Goal: Information Seeking & Learning: Learn about a topic

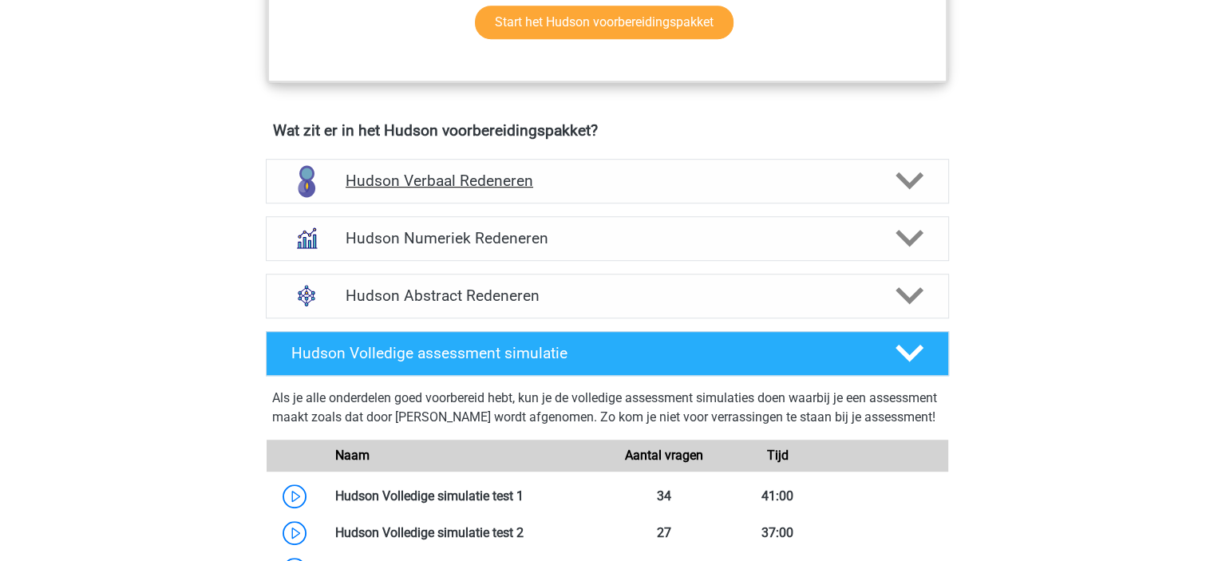
scroll to position [958, 0]
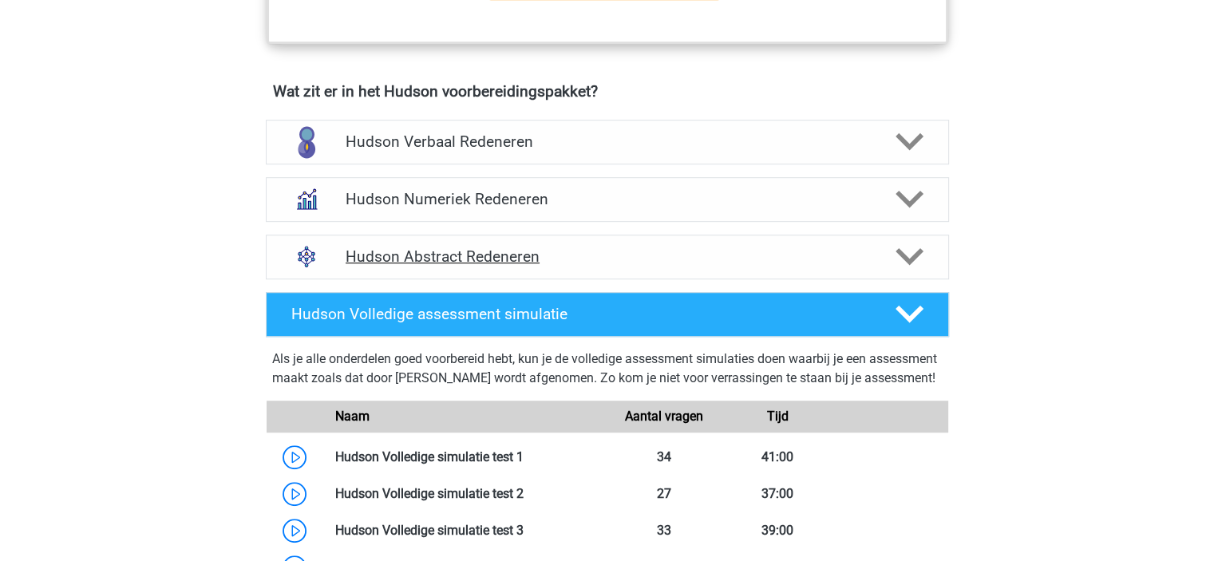
click at [457, 247] on h4 "Hudson Abstract Redeneren" at bounding box center [607, 256] width 523 height 18
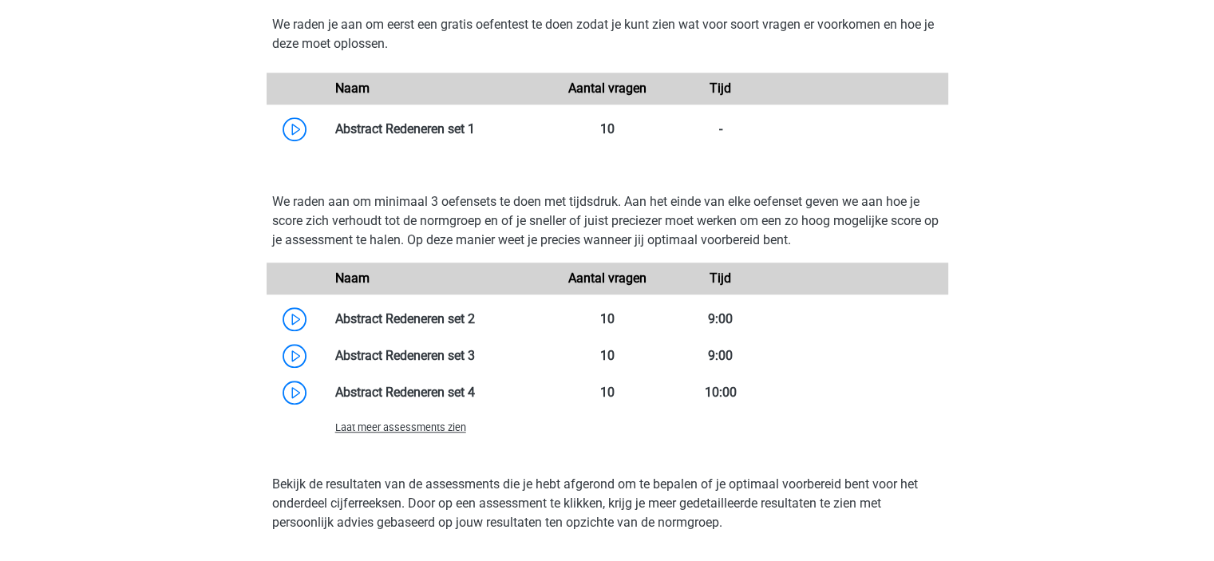
scroll to position [1357, 0]
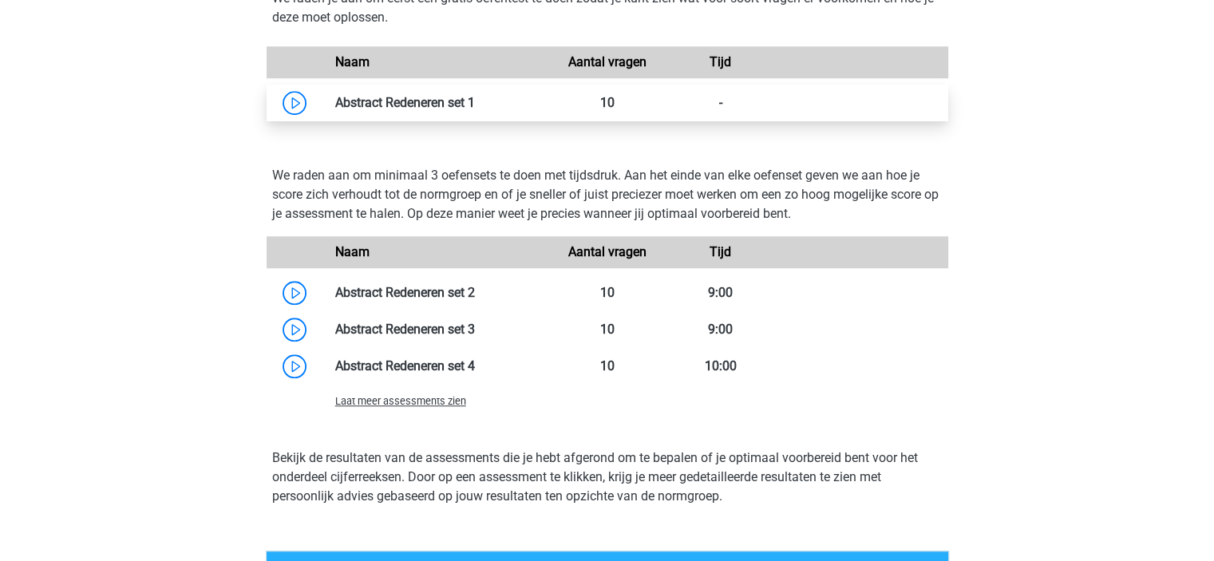
click at [475, 100] on link at bounding box center [475, 102] width 0 height 15
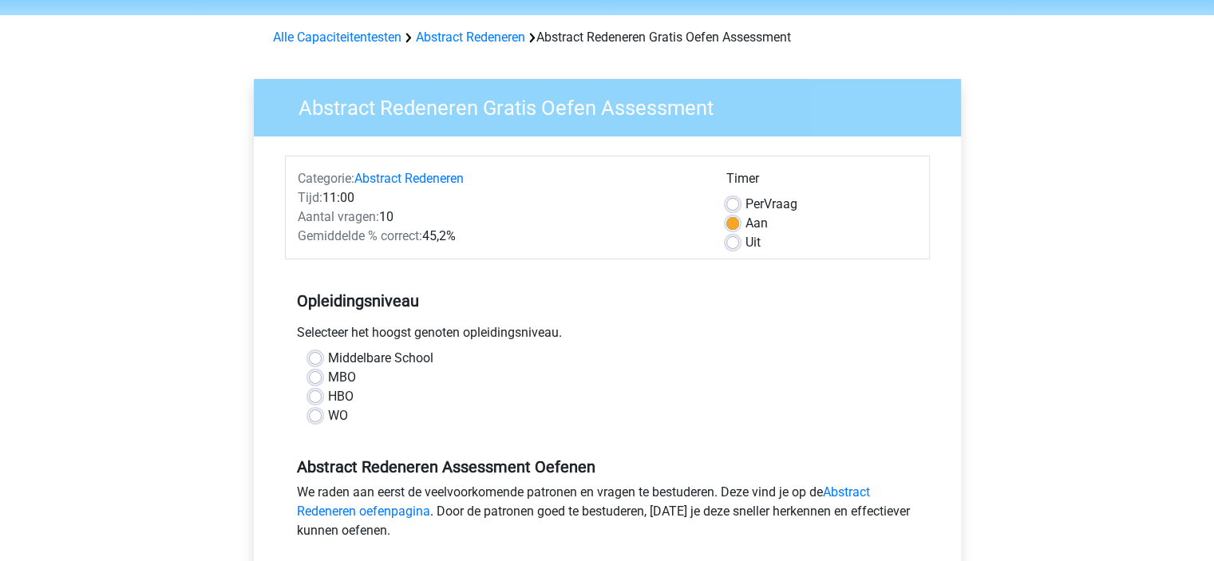
scroll to position [80, 0]
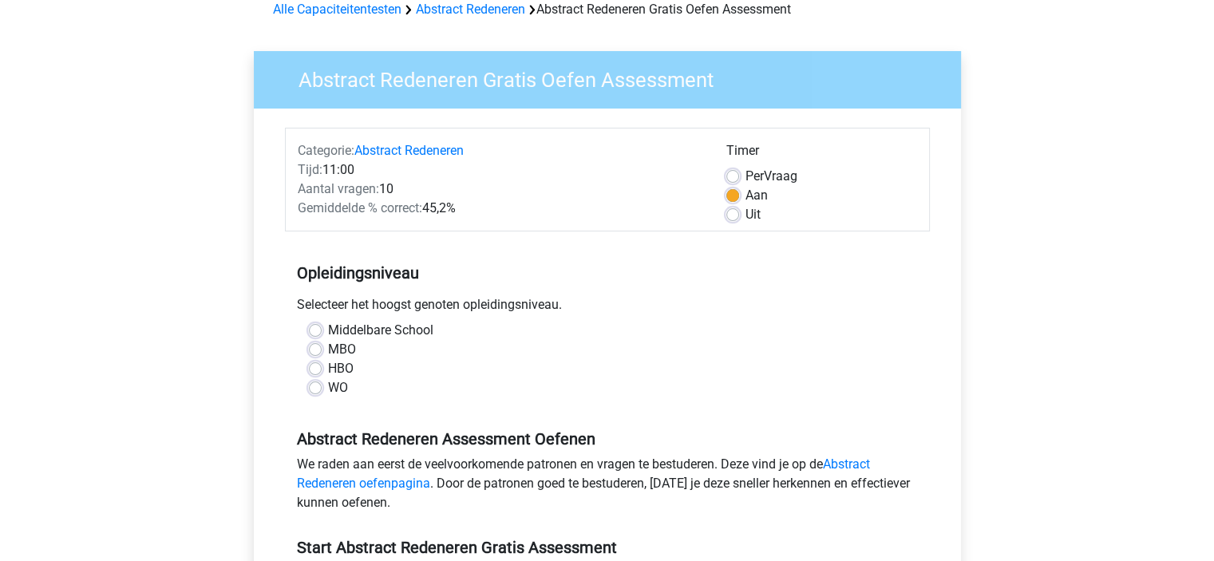
click at [335, 349] on label "MBO" at bounding box center [342, 349] width 28 height 19
click at [322, 349] on input "MBO" at bounding box center [315, 348] width 13 height 16
radio input "true"
click at [328, 370] on label "HBO" at bounding box center [341, 368] width 26 height 19
click at [319, 370] on input "HBO" at bounding box center [315, 367] width 13 height 16
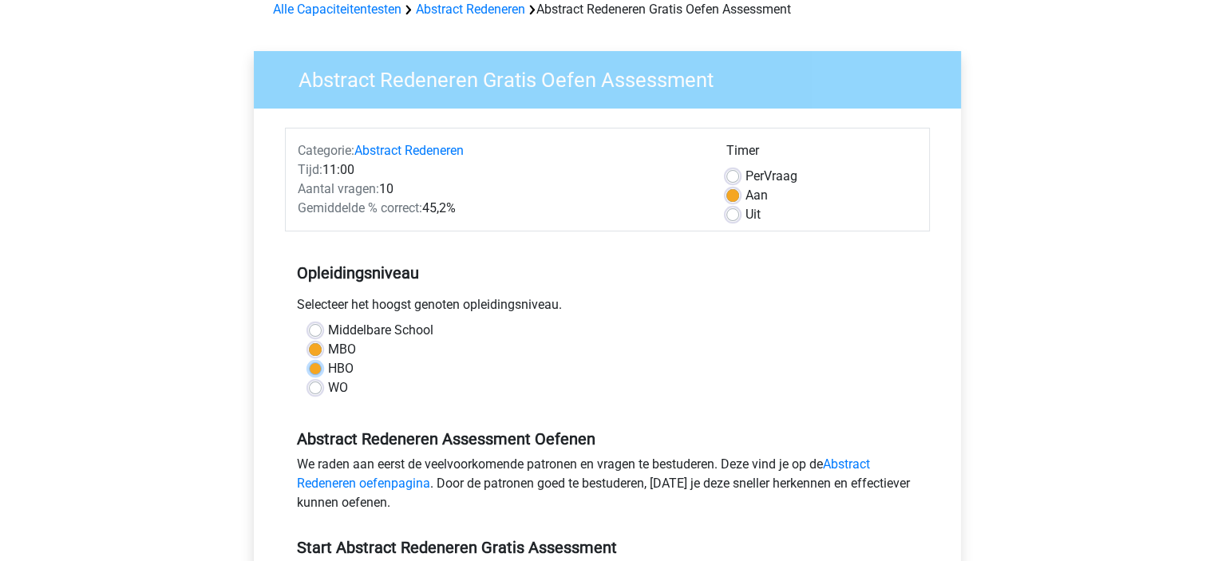
radio input "true"
click at [321, 385] on div "WO" at bounding box center [607, 387] width 597 height 19
click at [328, 389] on label "WO" at bounding box center [338, 387] width 20 height 19
click at [314, 389] on input "WO" at bounding box center [315, 386] width 13 height 16
radio input "true"
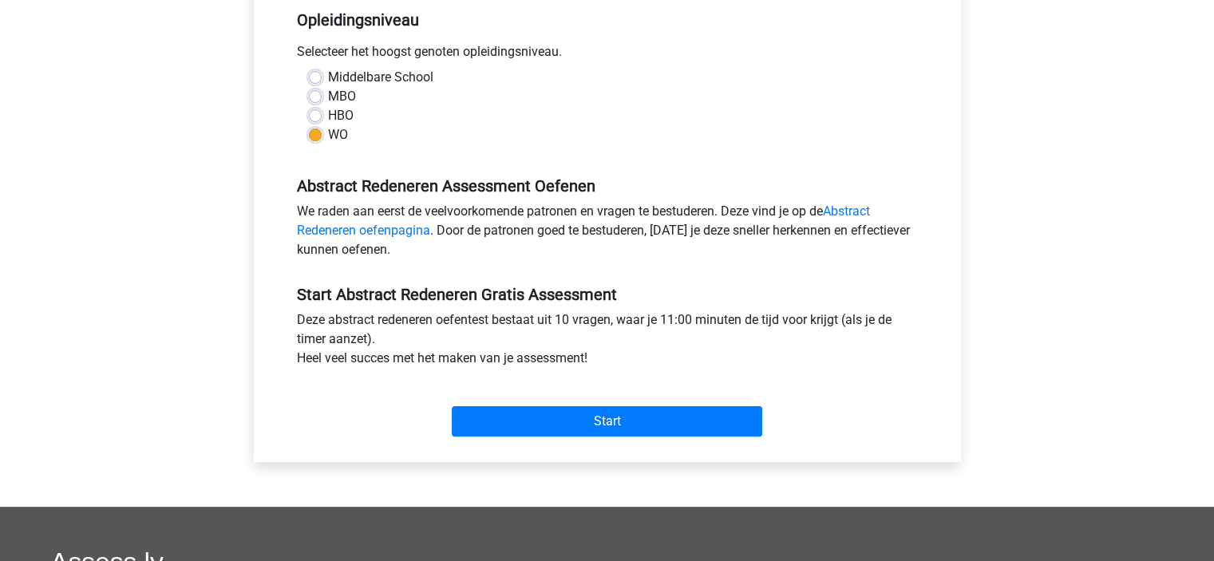
scroll to position [0, 0]
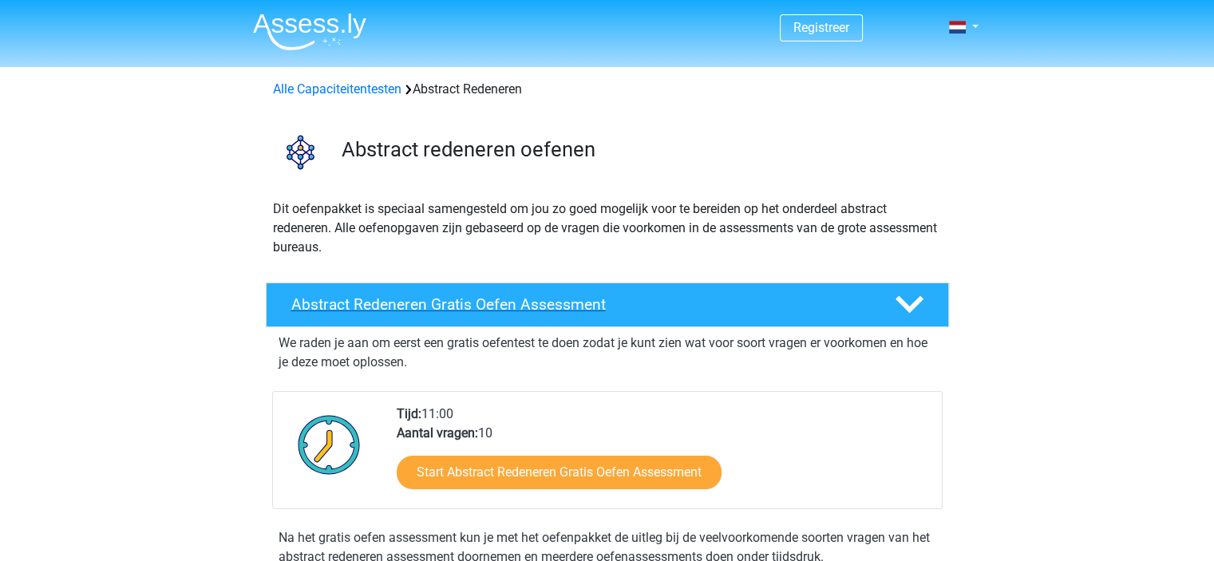
click at [677, 316] on div "Abstract Redeneren Gratis Oefen Assessment" at bounding box center [607, 305] width 683 height 45
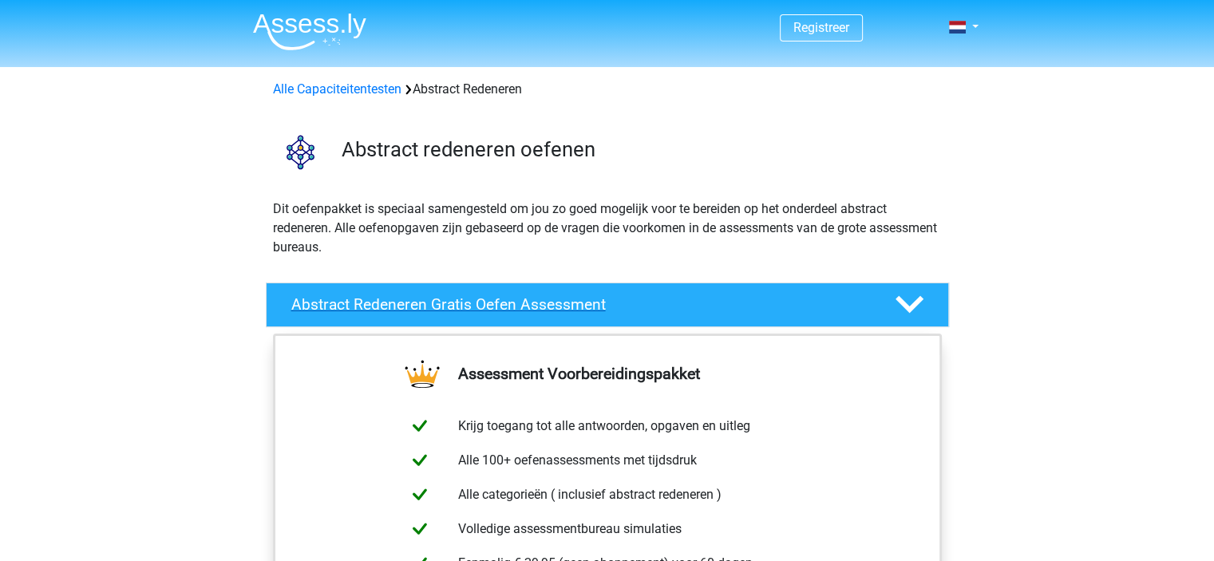
click at [677, 316] on div "Abstract Redeneren Gratis Oefen Assessment" at bounding box center [607, 305] width 683 height 45
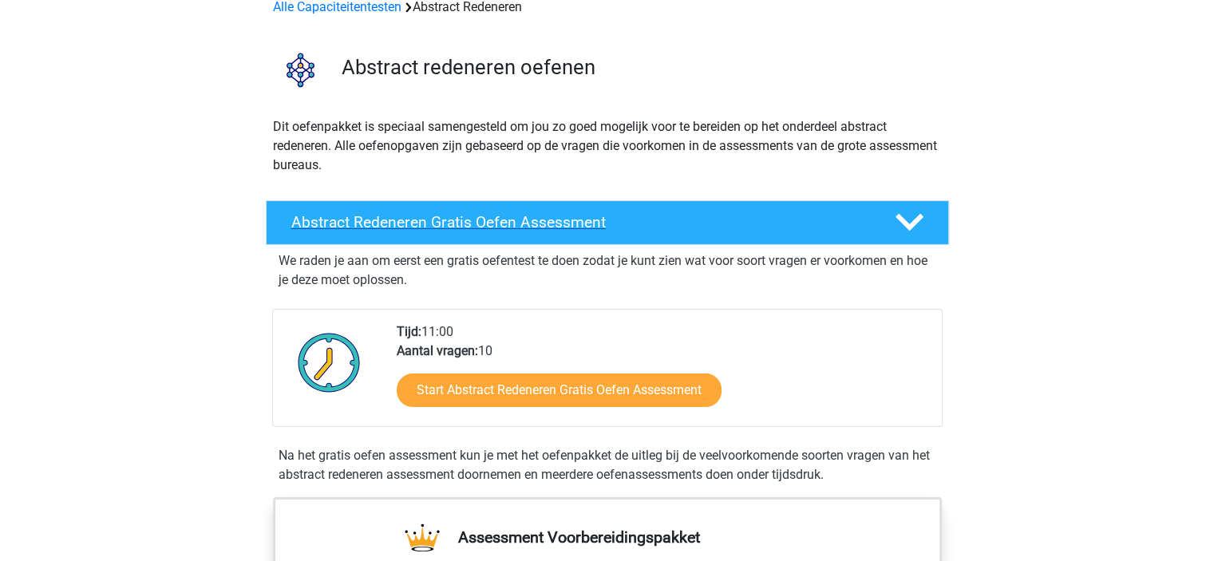
scroll to position [160, 0]
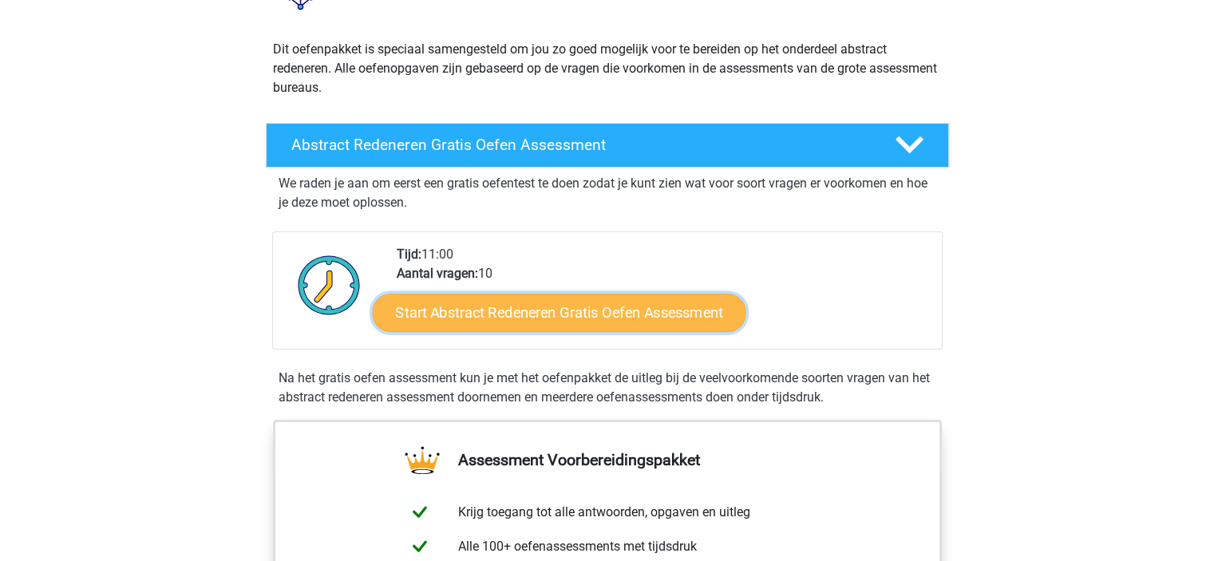
click at [674, 316] on link "Start Abstract Redeneren Gratis Oefen Assessment" at bounding box center [559, 312] width 374 height 38
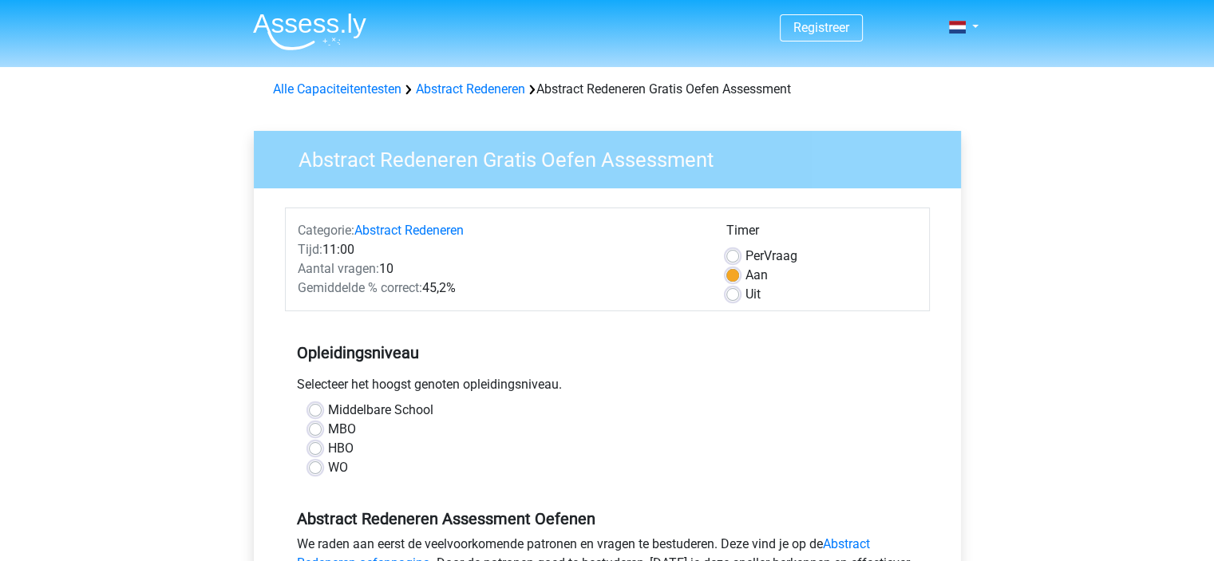
click at [330, 459] on label "WO" at bounding box center [338, 467] width 20 height 19
click at [322, 459] on input "WO" at bounding box center [315, 466] width 13 height 16
radio input "true"
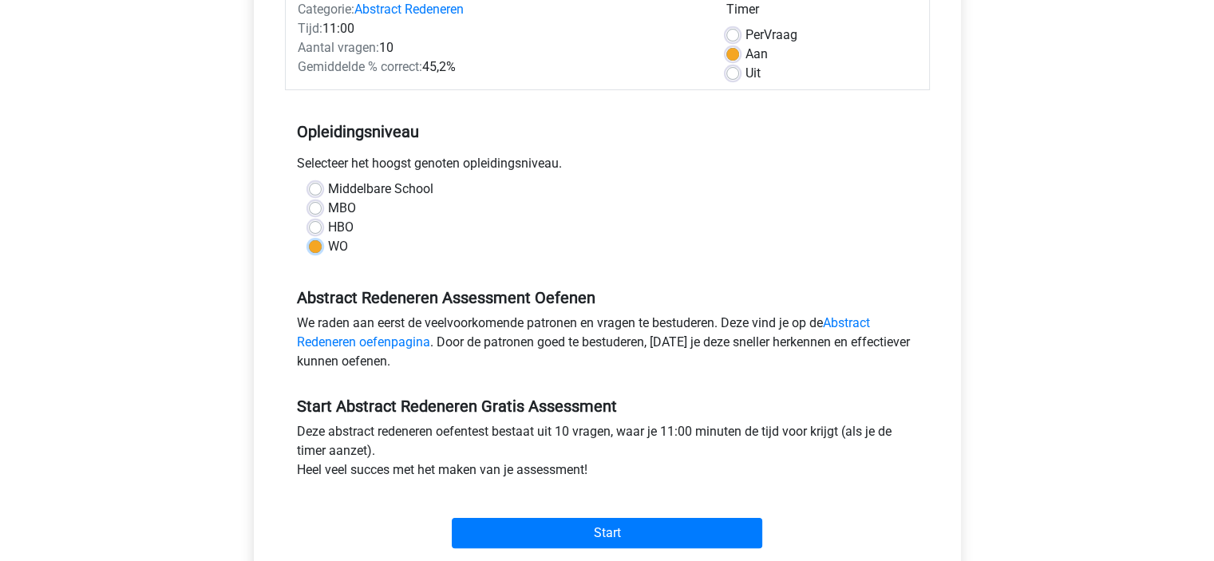
scroll to position [559, 0]
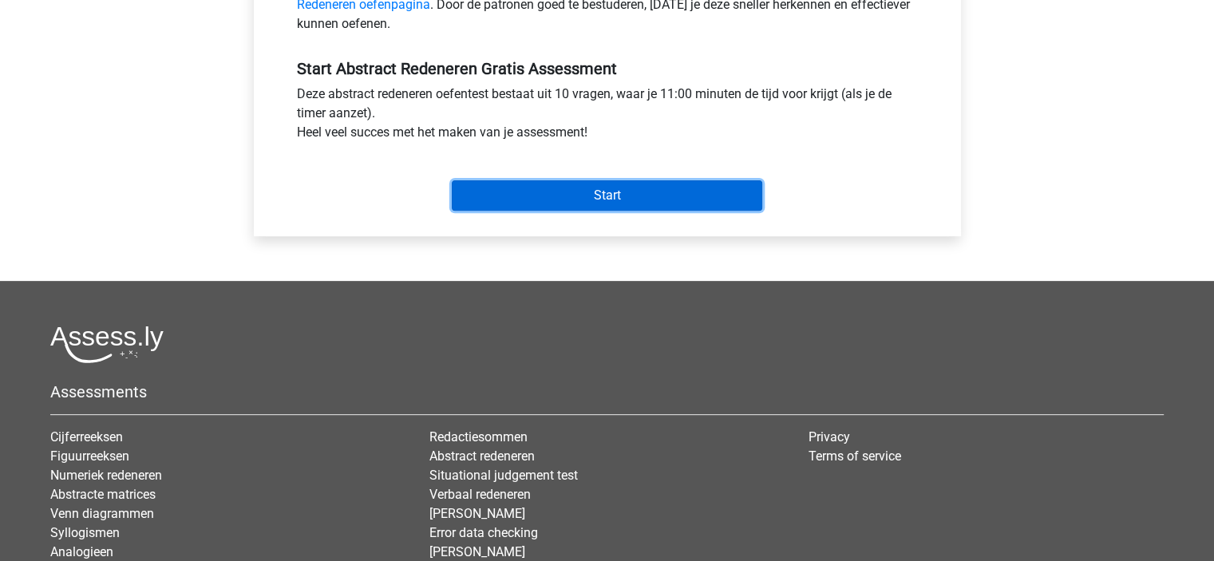
click at [730, 194] on input "Start" at bounding box center [607, 195] width 310 height 30
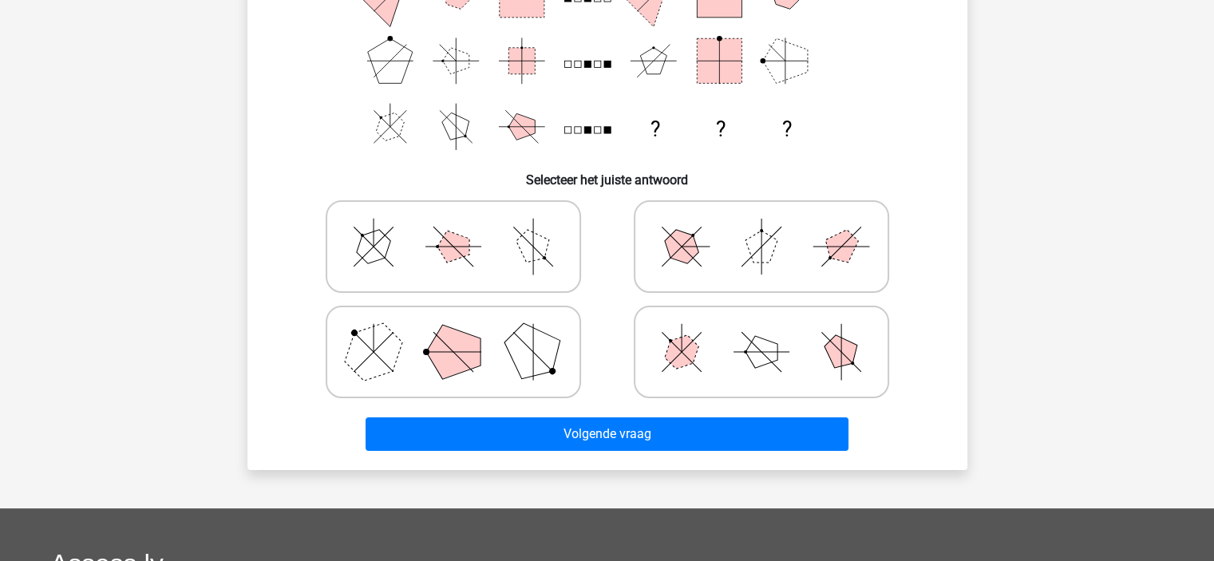
scroll to position [160, 0]
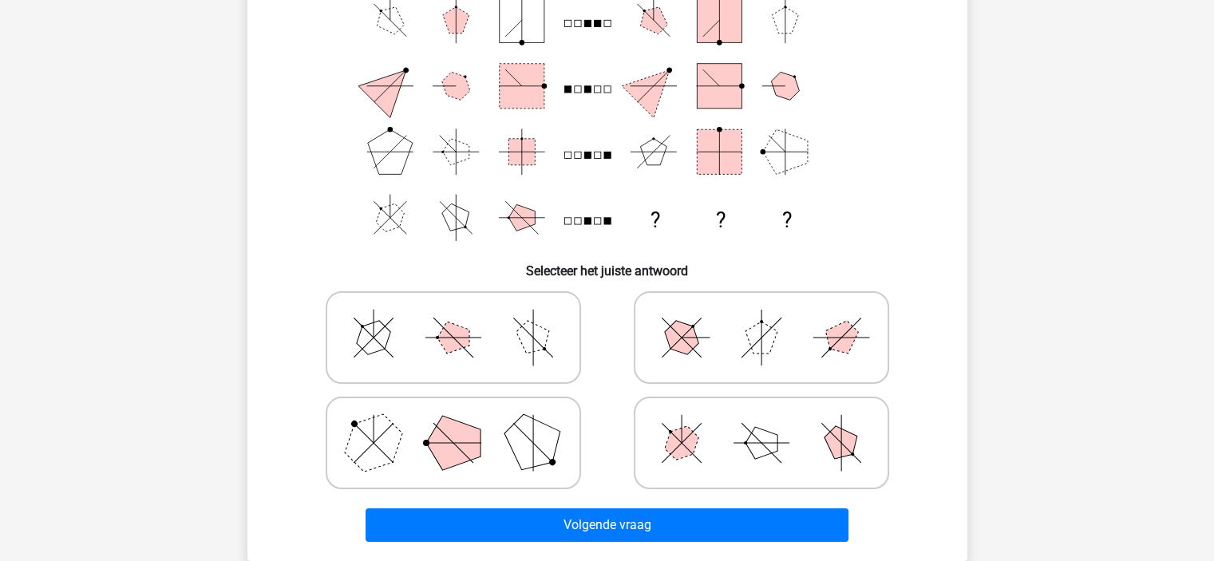
click at [432, 346] on icon at bounding box center [453, 338] width 239 height 80
click at [453, 318] on input "radio" at bounding box center [458, 312] width 10 height 10
radio input "true"
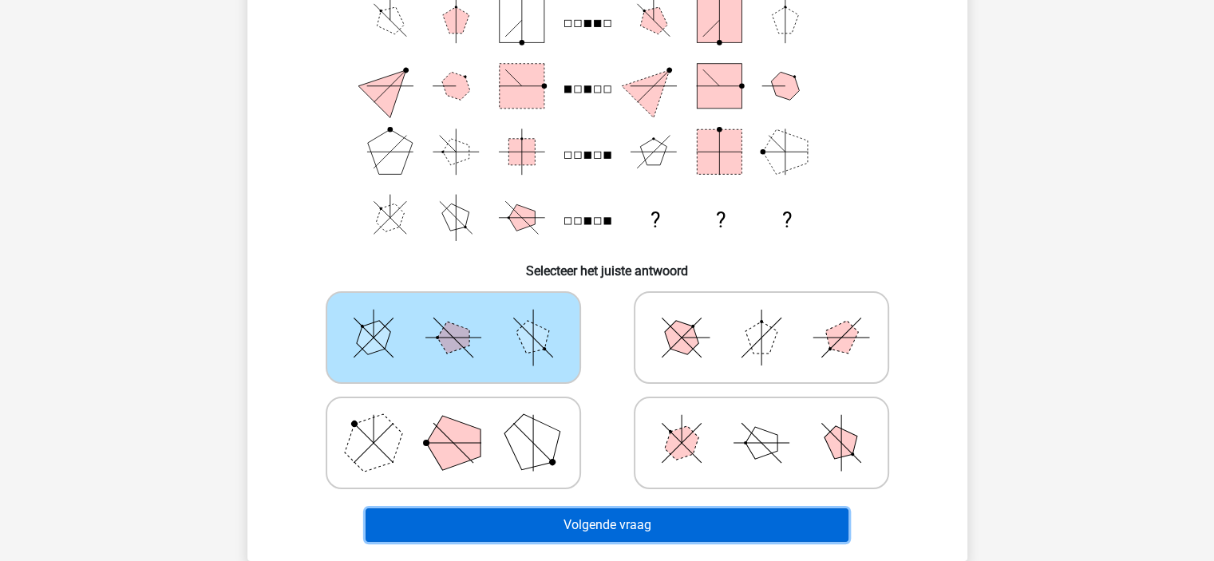
click at [549, 516] on button "Volgende vraag" at bounding box center [607, 525] width 483 height 34
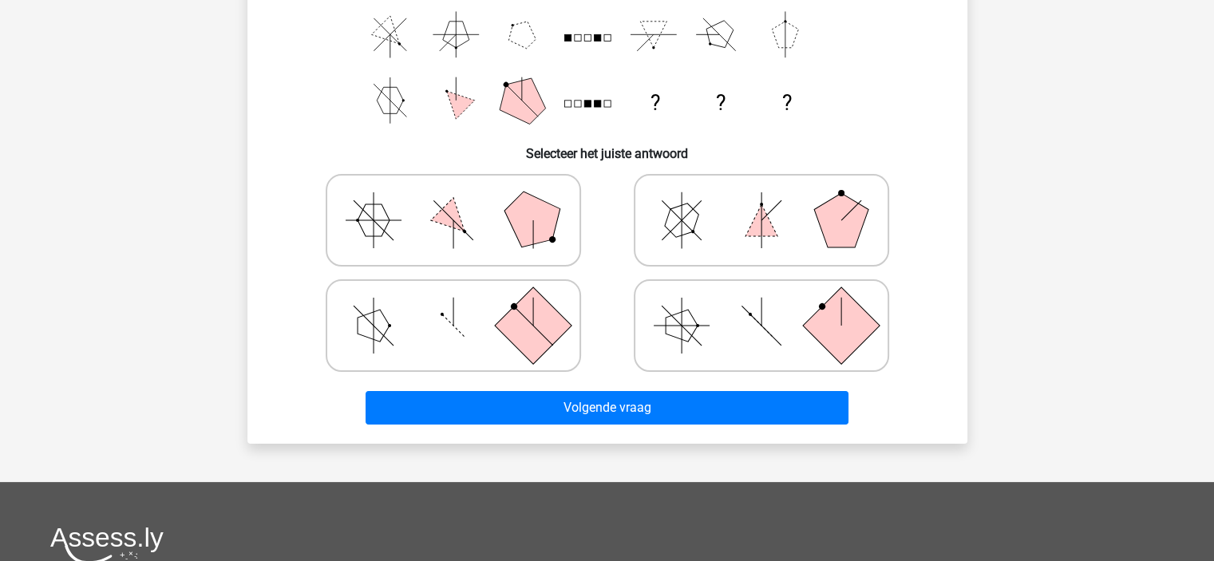
scroll to position [393, 0]
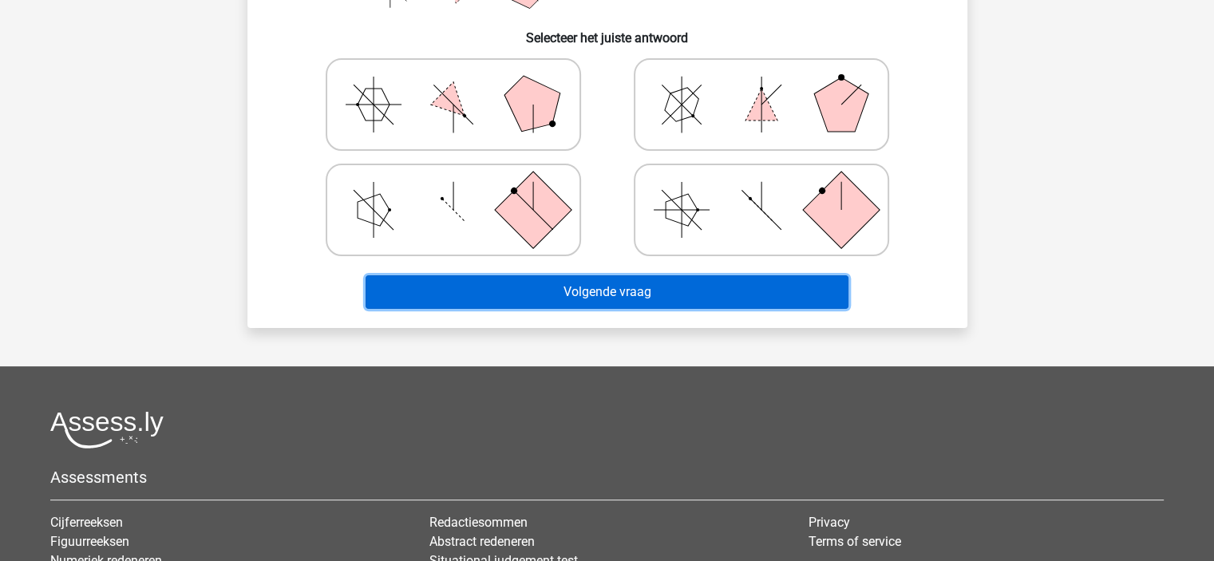
click at [609, 290] on button "Volgende vraag" at bounding box center [607, 292] width 483 height 34
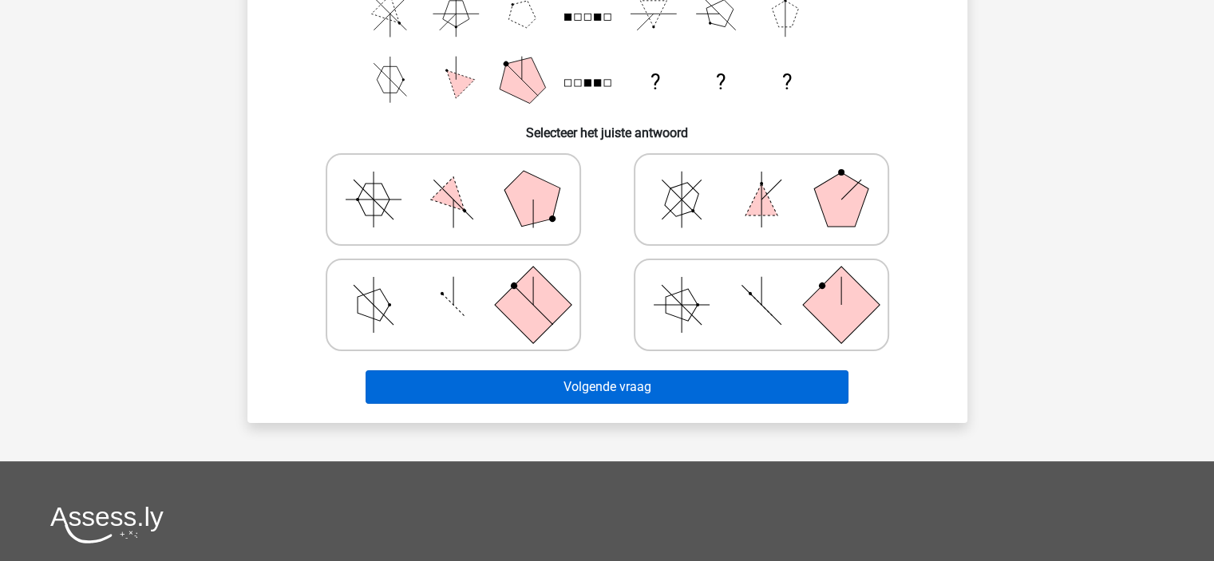
scroll to position [233, 0]
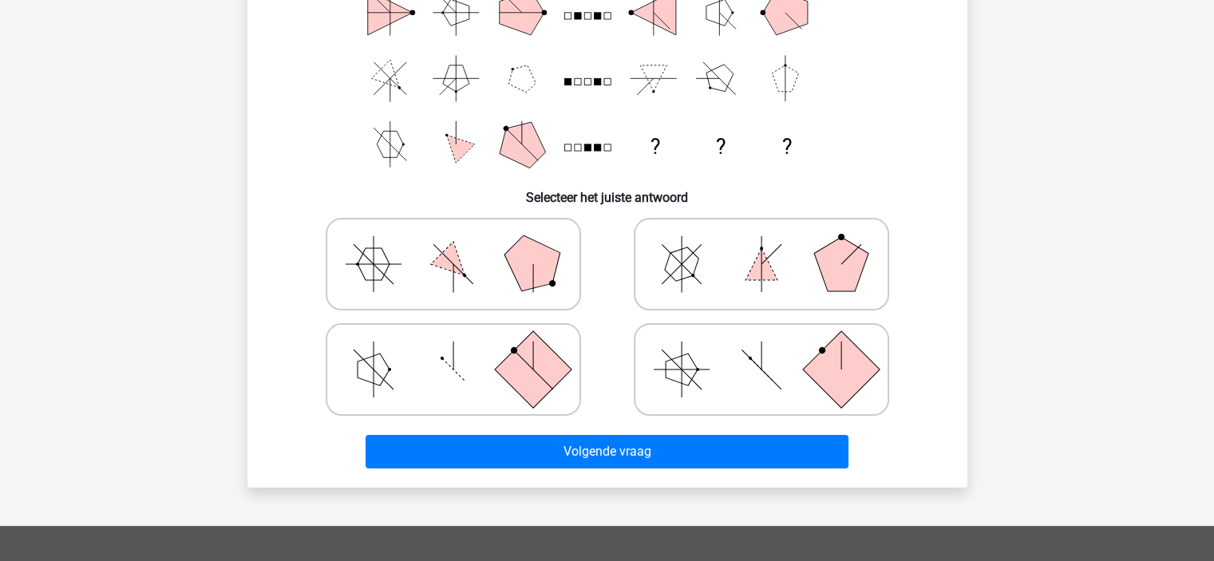
click at [976, 255] on div "06:32 Vraag 2 van de 10 Categorie: abstract redeneren set 1 Welke figuren horen…" at bounding box center [607, 163] width 745 height 647
click at [445, 245] on icon at bounding box center [453, 264] width 239 height 80
click at [453, 244] on input "radio" at bounding box center [458, 239] width 10 height 10
radio input "true"
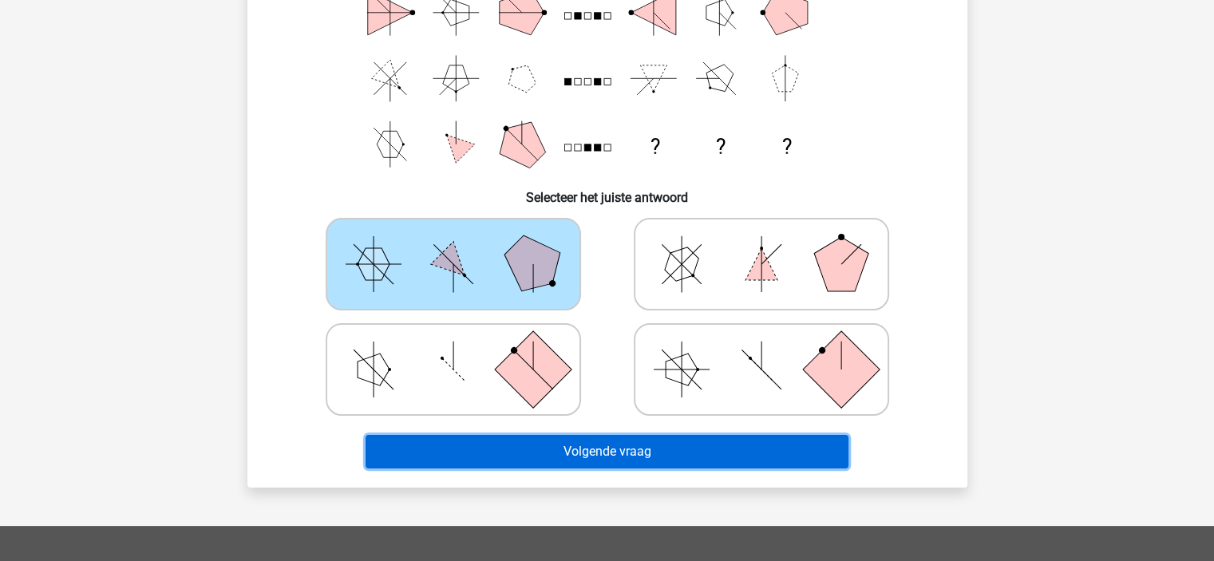
click at [594, 457] on button "Volgende vraag" at bounding box center [607, 452] width 483 height 34
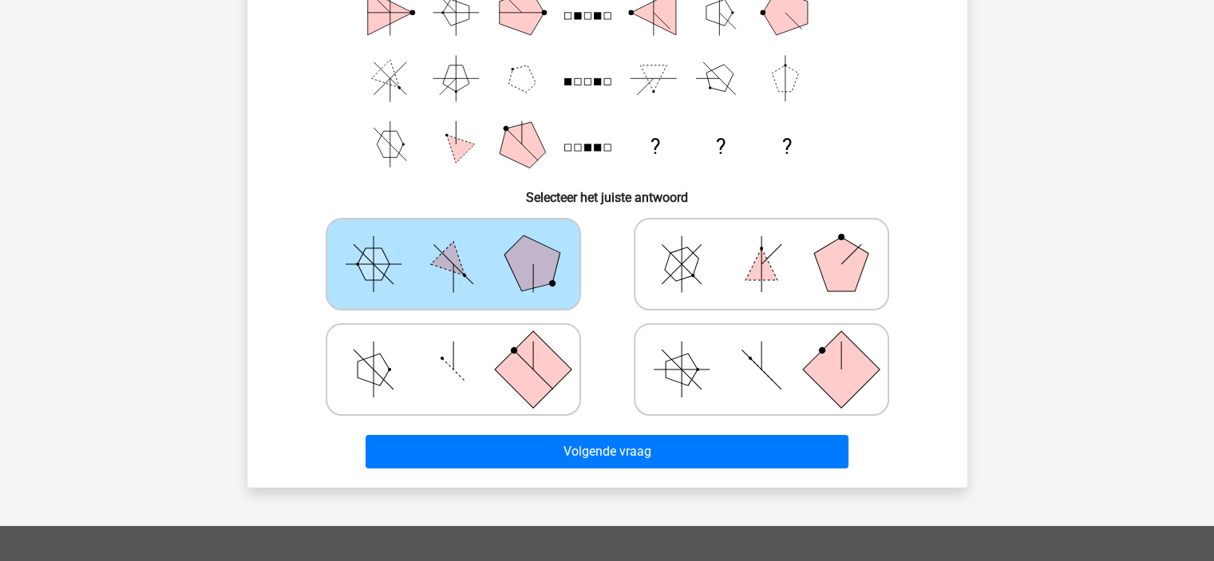
click at [522, 293] on icon at bounding box center [453, 264] width 239 height 80
click at [464, 244] on input "radio" at bounding box center [458, 239] width 10 height 10
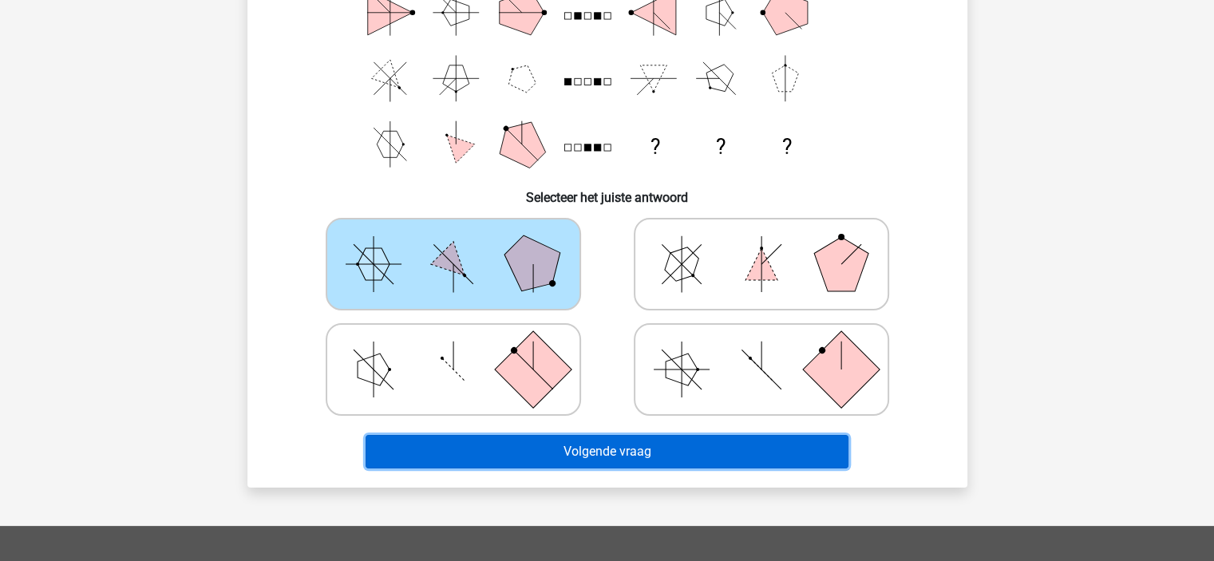
click at [591, 457] on button "Volgende vraag" at bounding box center [607, 452] width 483 height 34
click at [590, 456] on button "Volgende vraag" at bounding box center [607, 452] width 483 height 34
click at [589, 455] on button "Volgende vraag" at bounding box center [607, 452] width 483 height 34
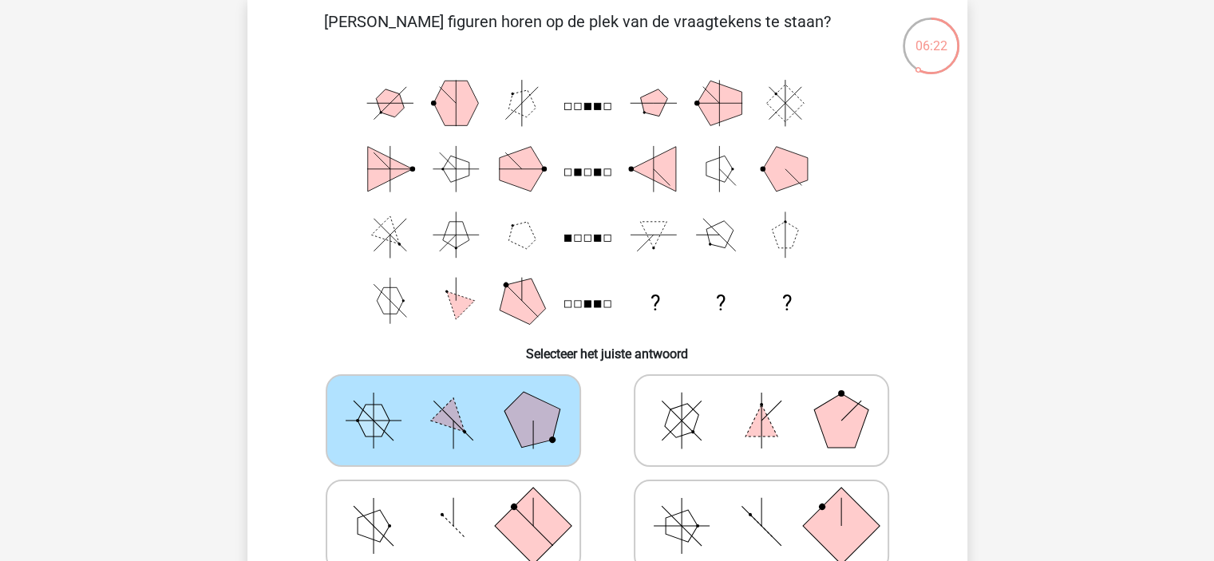
scroll to position [0, 0]
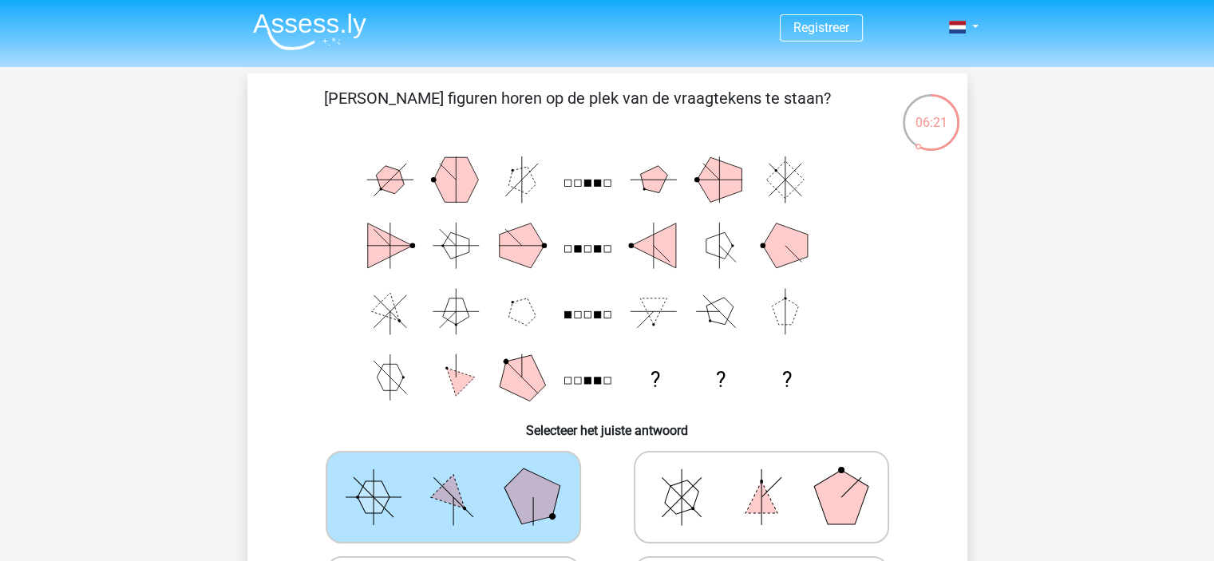
click at [690, 398] on icon "? ? ?" at bounding box center [607, 278] width 643 height 263
click at [466, 475] on icon at bounding box center [453, 497] width 239 height 80
click at [464, 475] on input "radio" at bounding box center [458, 472] width 10 height 10
click at [884, 500] on label at bounding box center [761, 497] width 255 height 93
click at [772, 477] on input "radio" at bounding box center [766, 472] width 10 height 10
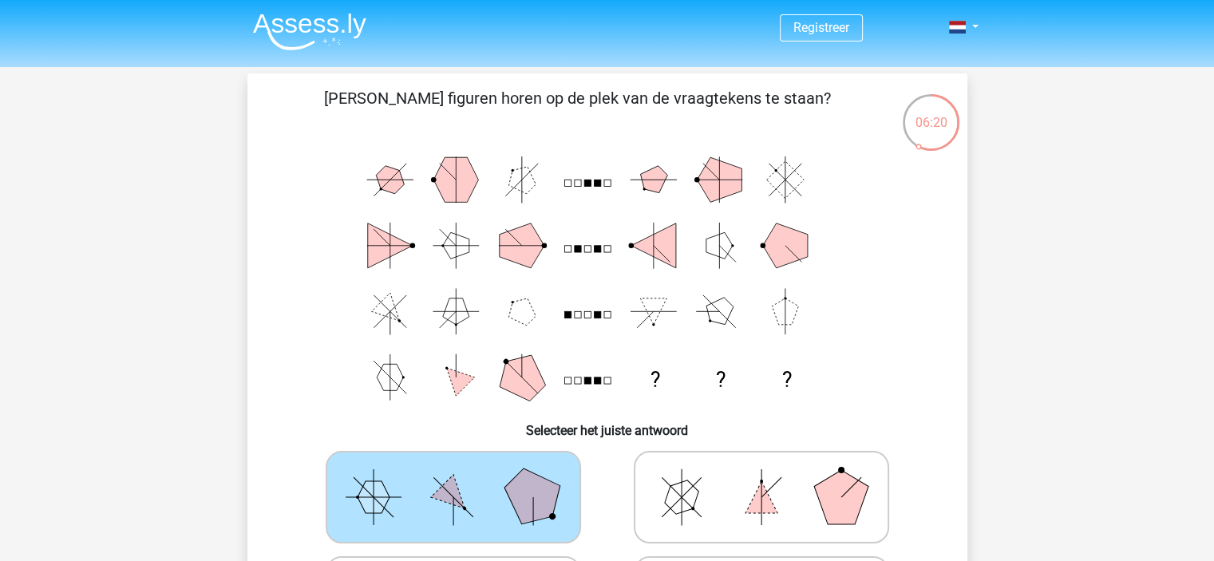
radio input "true"
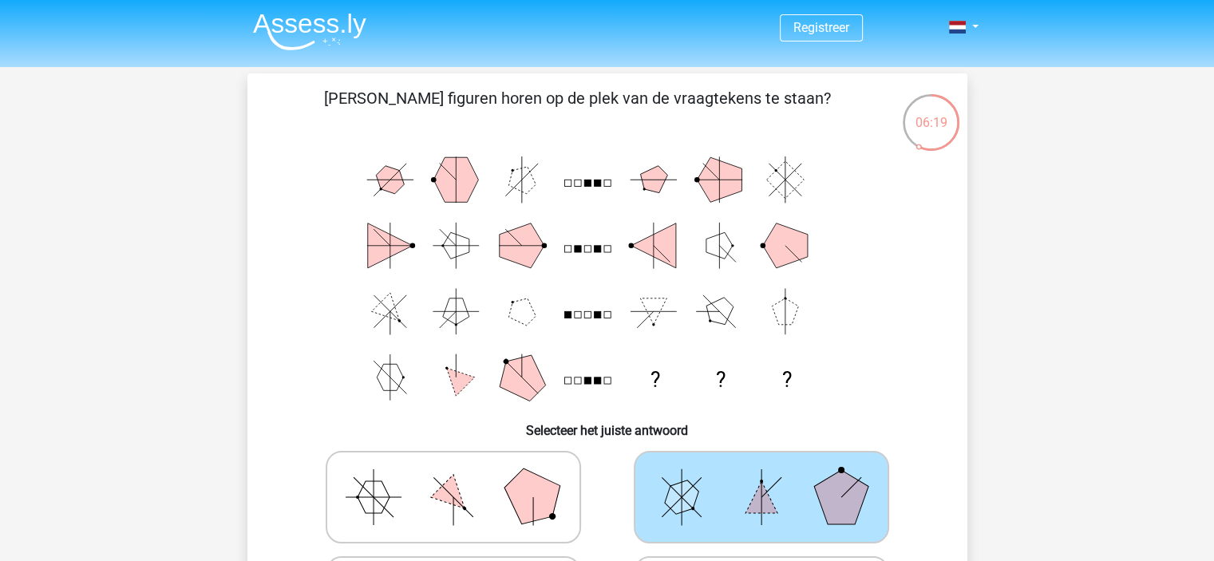
click at [429, 482] on icon at bounding box center [453, 497] width 239 height 80
click at [453, 477] on input "radio" at bounding box center [458, 472] width 10 height 10
radio input "true"
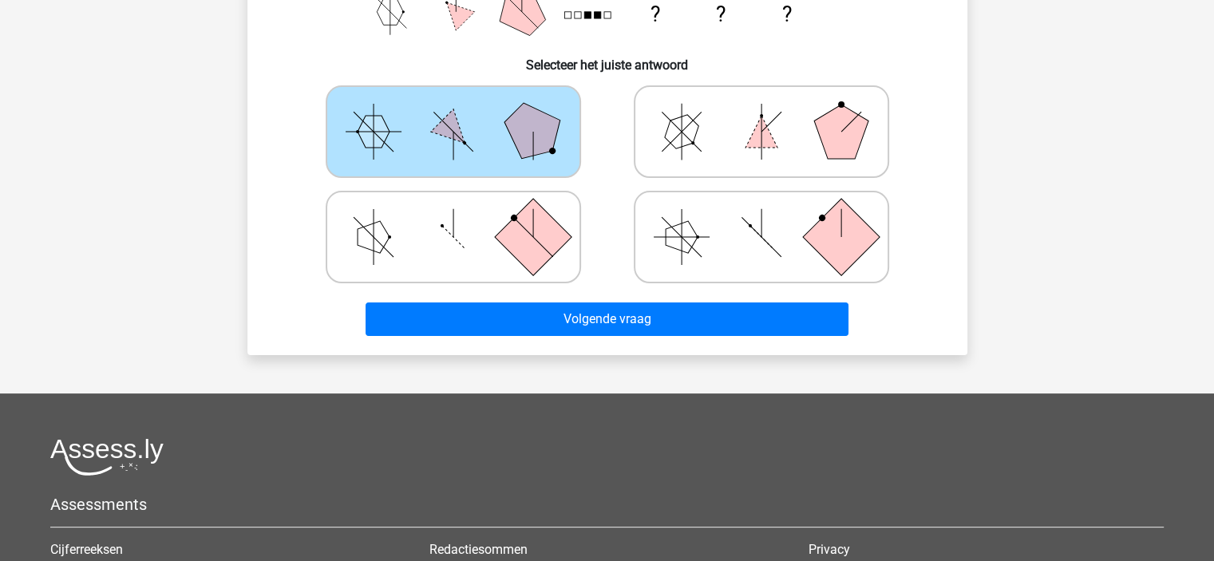
scroll to position [618, 0]
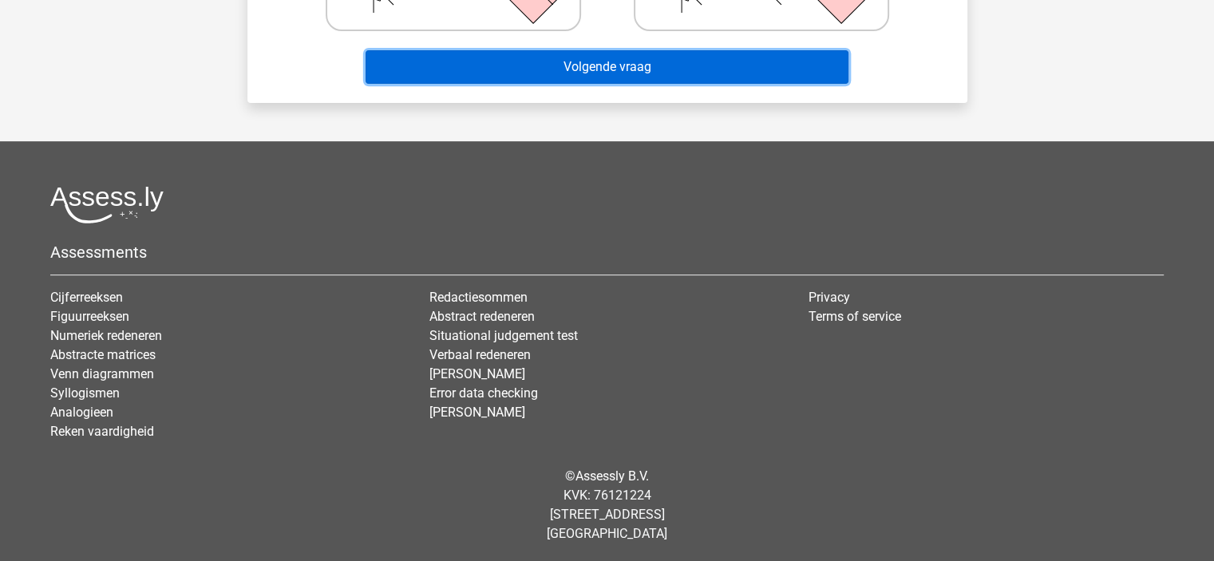
click at [634, 81] on button "Volgende vraag" at bounding box center [607, 67] width 483 height 34
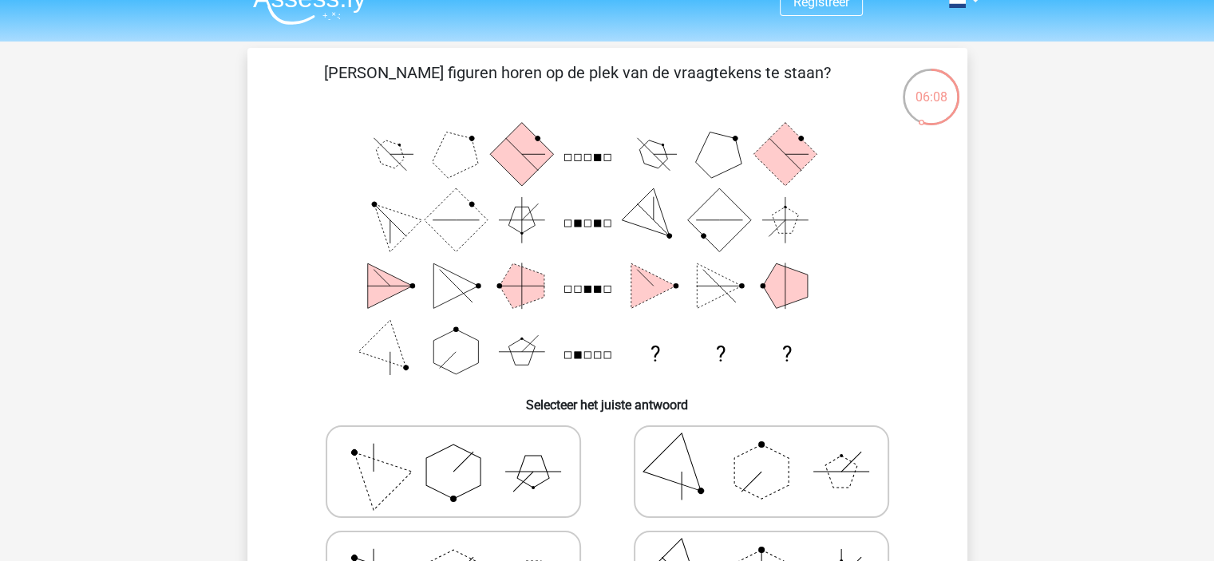
scroll to position [0, 0]
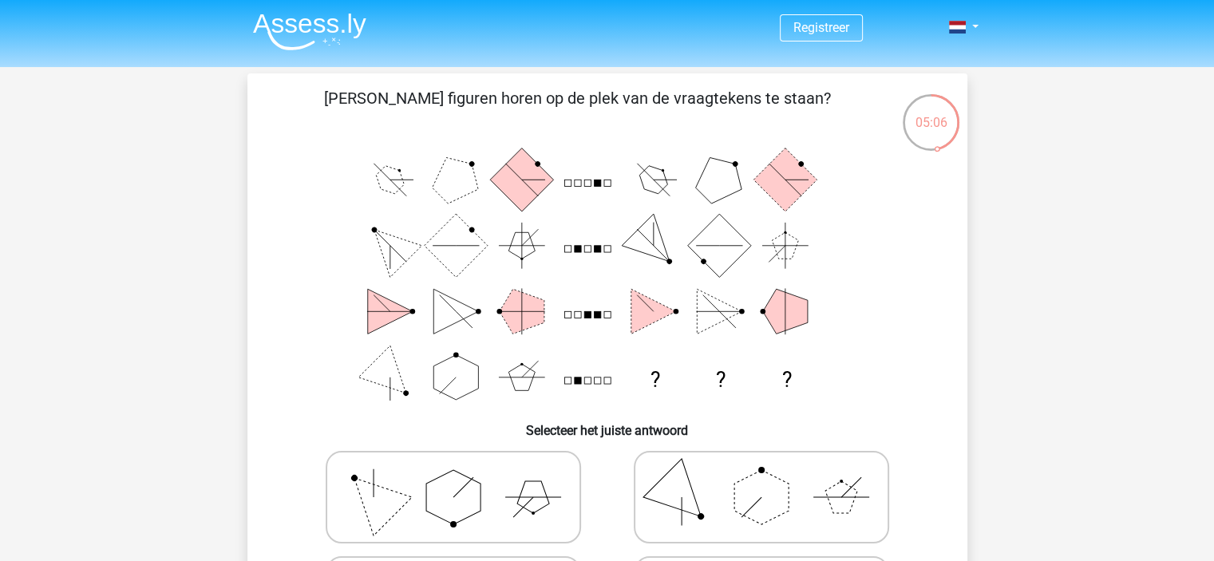
click at [371, 474] on icon at bounding box center [453, 497] width 239 height 80
click at [453, 474] on input "radio" at bounding box center [458, 472] width 10 height 10
radio input "true"
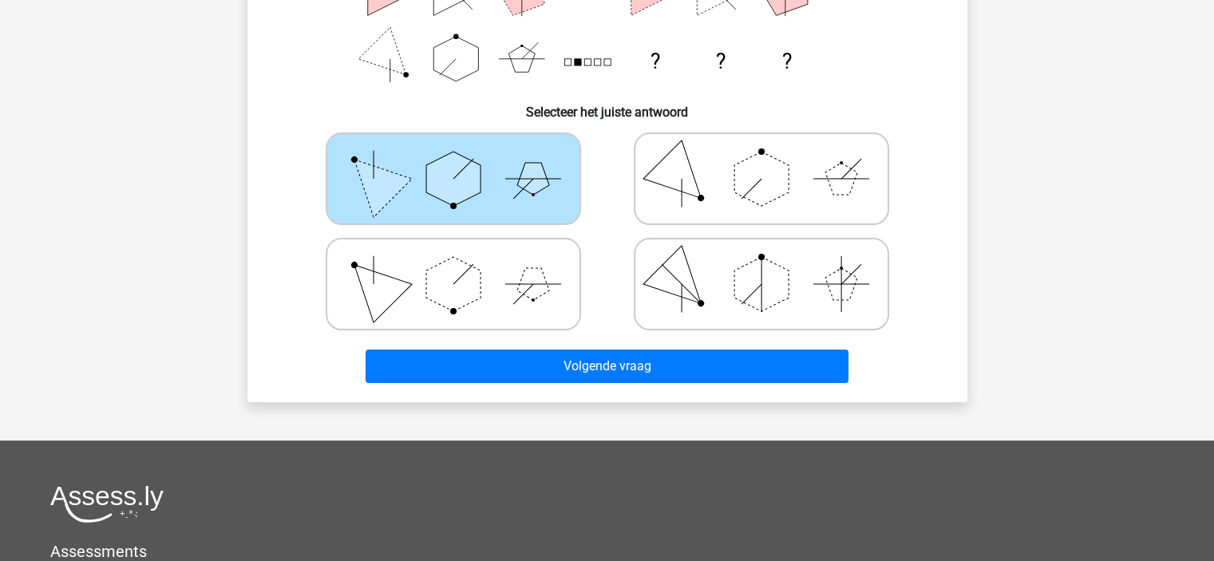
scroll to position [319, 0]
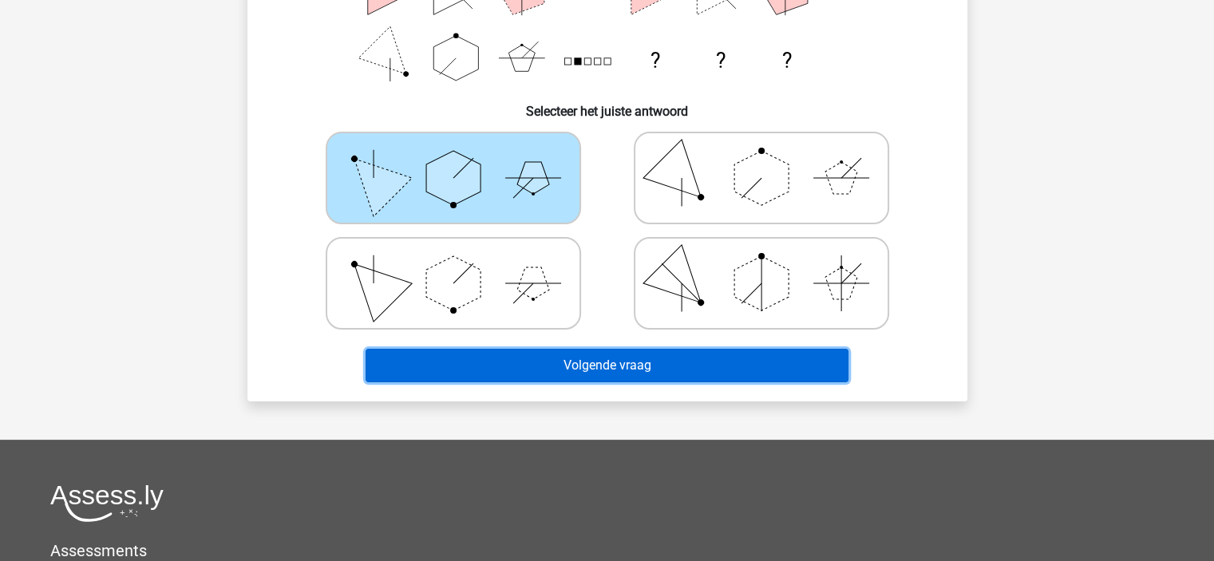
click at [623, 359] on button "Volgende vraag" at bounding box center [607, 366] width 483 height 34
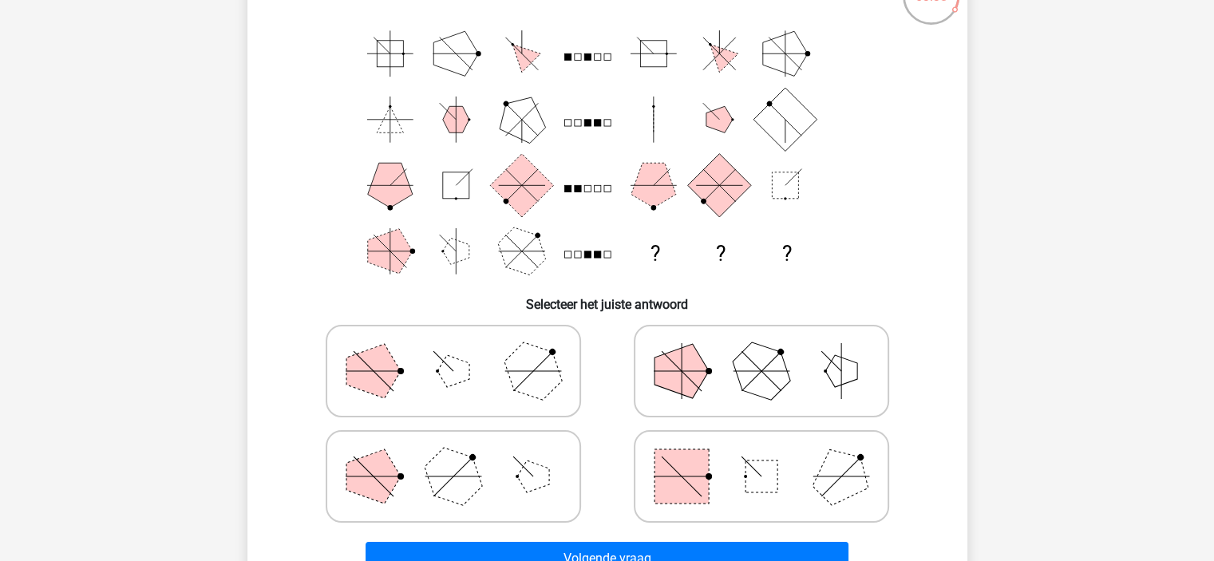
scroll to position [153, 0]
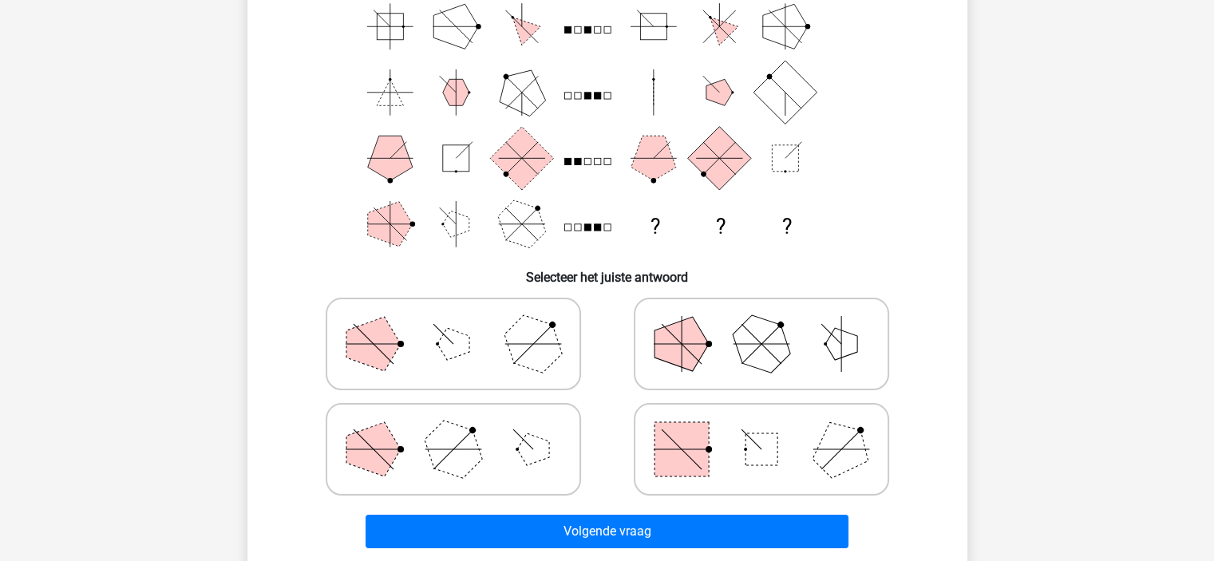
click at [702, 446] on rect at bounding box center [681, 449] width 54 height 54
click at [761, 429] on input "radio" at bounding box center [766, 424] width 10 height 10
radio input "true"
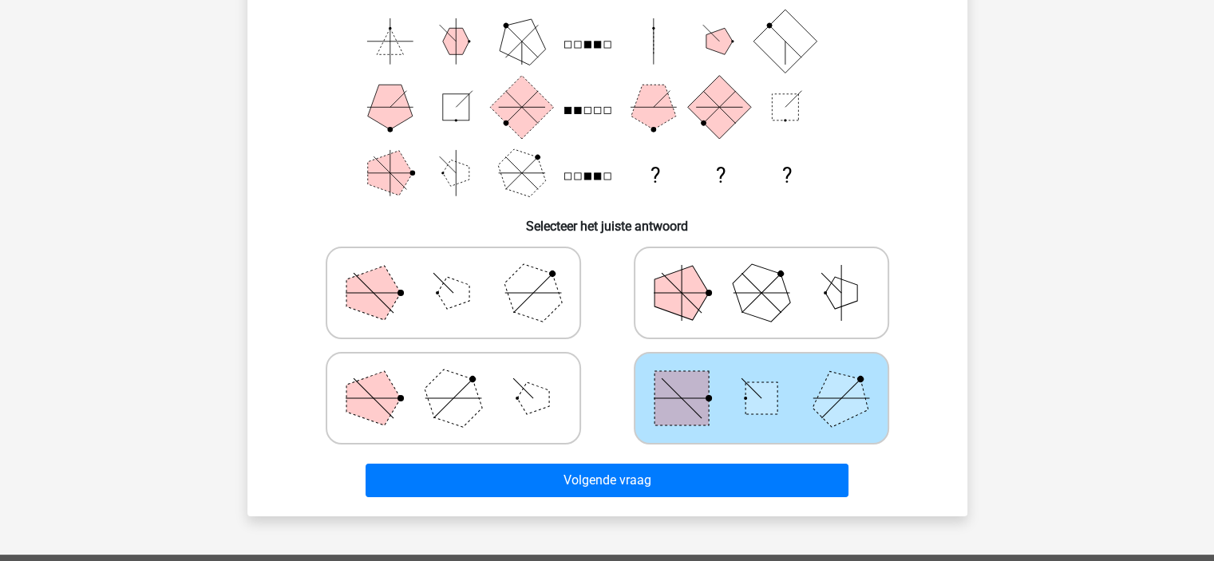
scroll to position [233, 0]
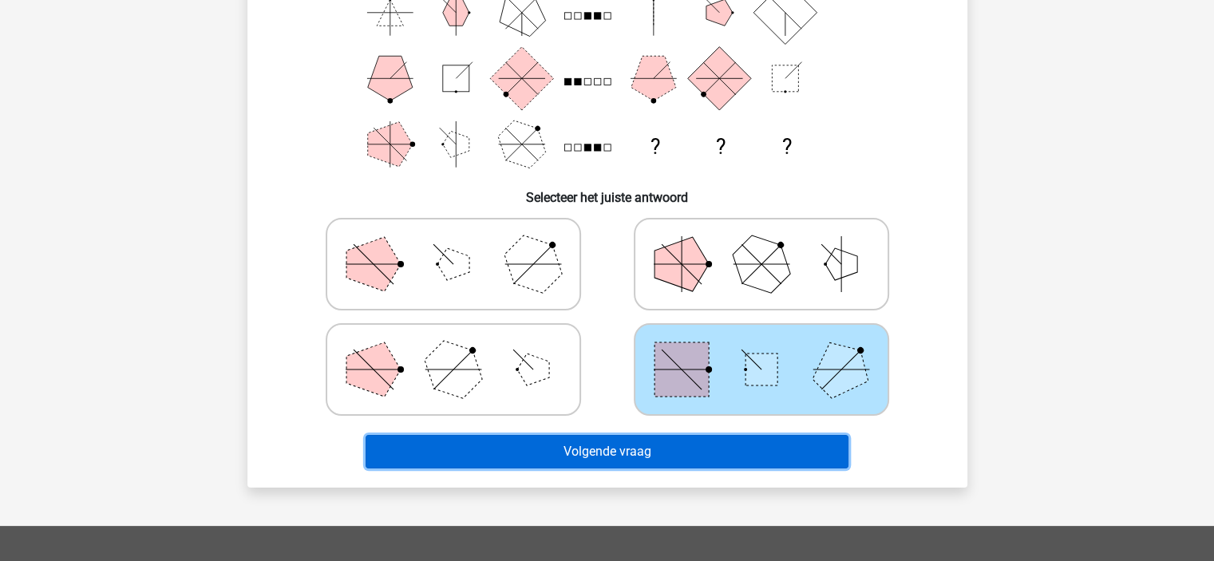
click at [698, 453] on button "Volgende vraag" at bounding box center [607, 452] width 483 height 34
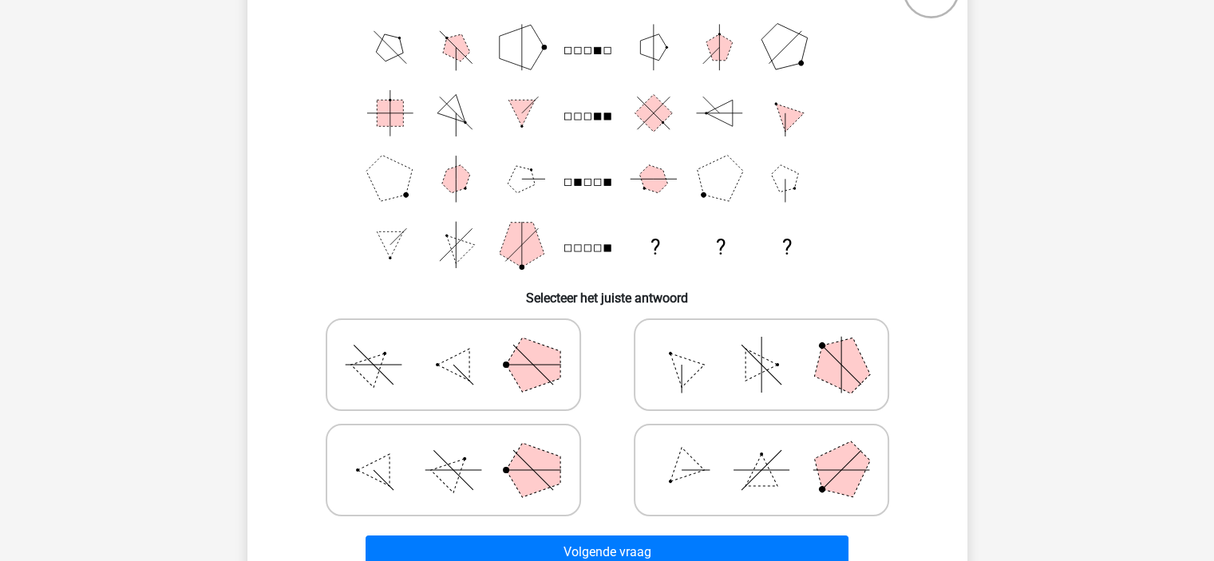
scroll to position [160, 0]
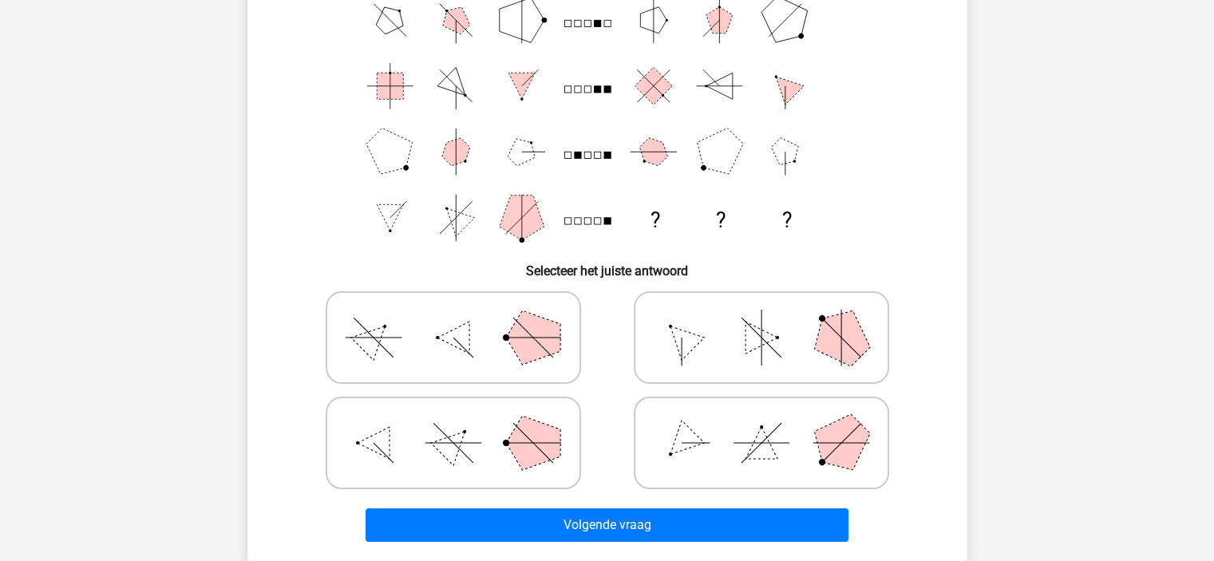
click at [533, 465] on polygon at bounding box center [533, 443] width 54 height 54
click at [464, 423] on input "radio" at bounding box center [458, 418] width 10 height 10
radio input "true"
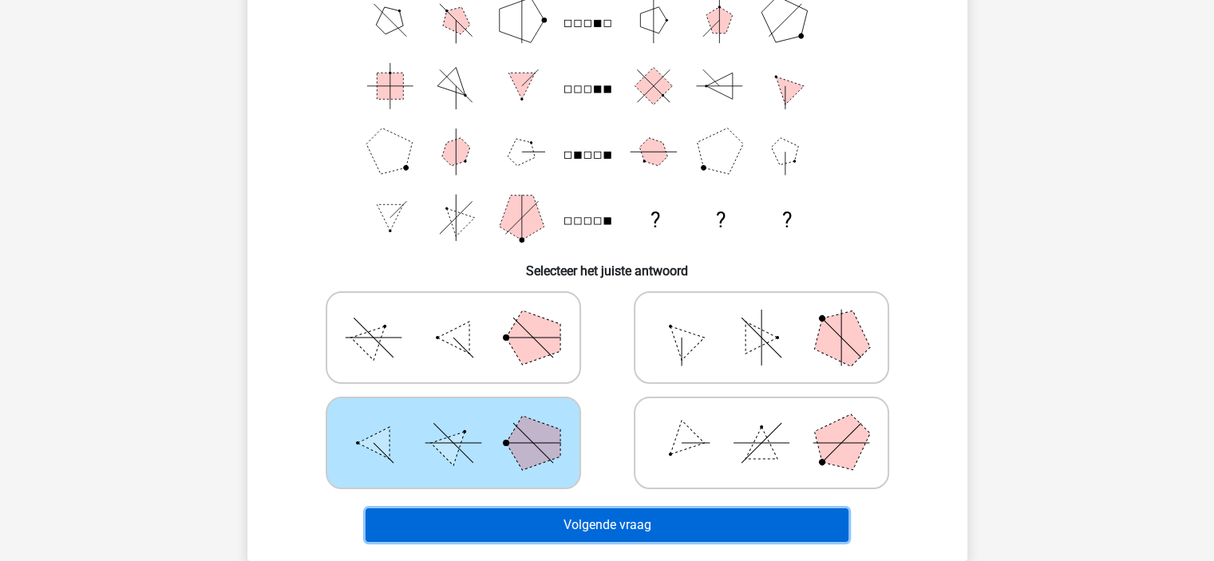
click at [636, 526] on button "Volgende vraag" at bounding box center [607, 525] width 483 height 34
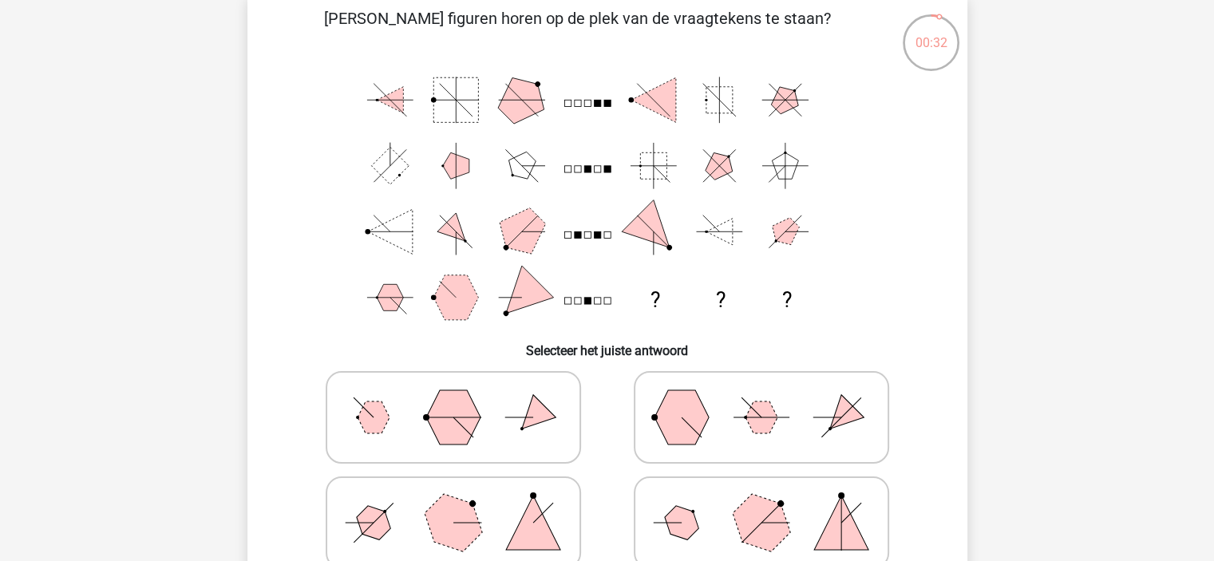
scroll to position [319, 0]
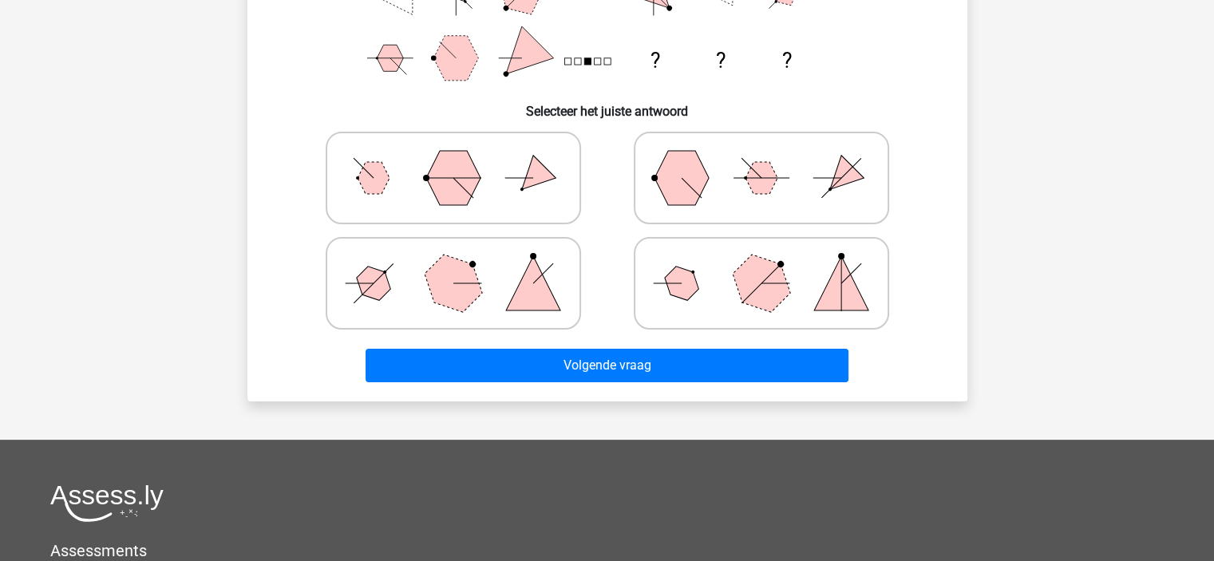
click at [670, 290] on polygon at bounding box center [680, 283] width 45 height 45
click at [761, 263] on input "radio" at bounding box center [766, 258] width 10 height 10
radio input "true"
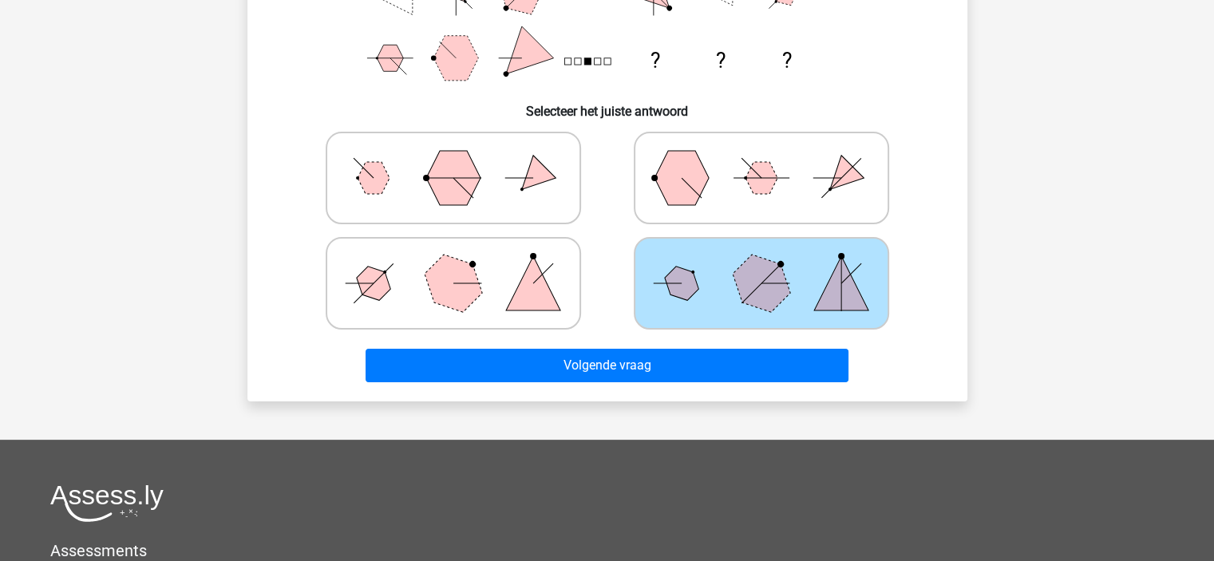
click at [666, 386] on div "Welke figuren horen op de plek van de vraagtekens te staan? ? ? ? Selecteer het…" at bounding box center [607, 77] width 720 height 647
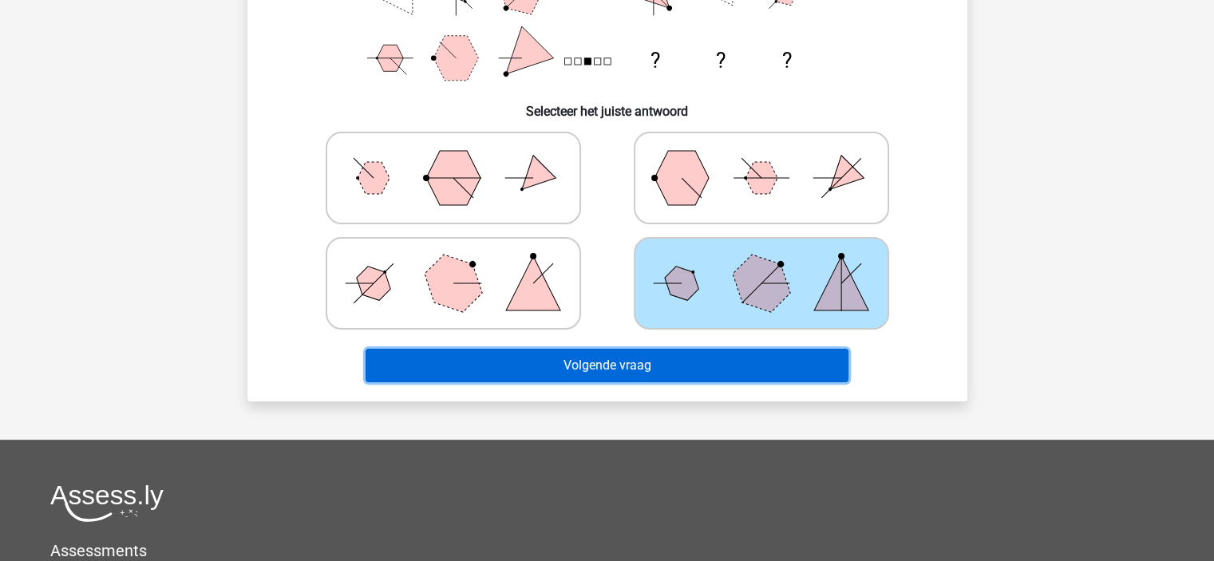
click at [664, 367] on button "Volgende vraag" at bounding box center [607, 366] width 483 height 34
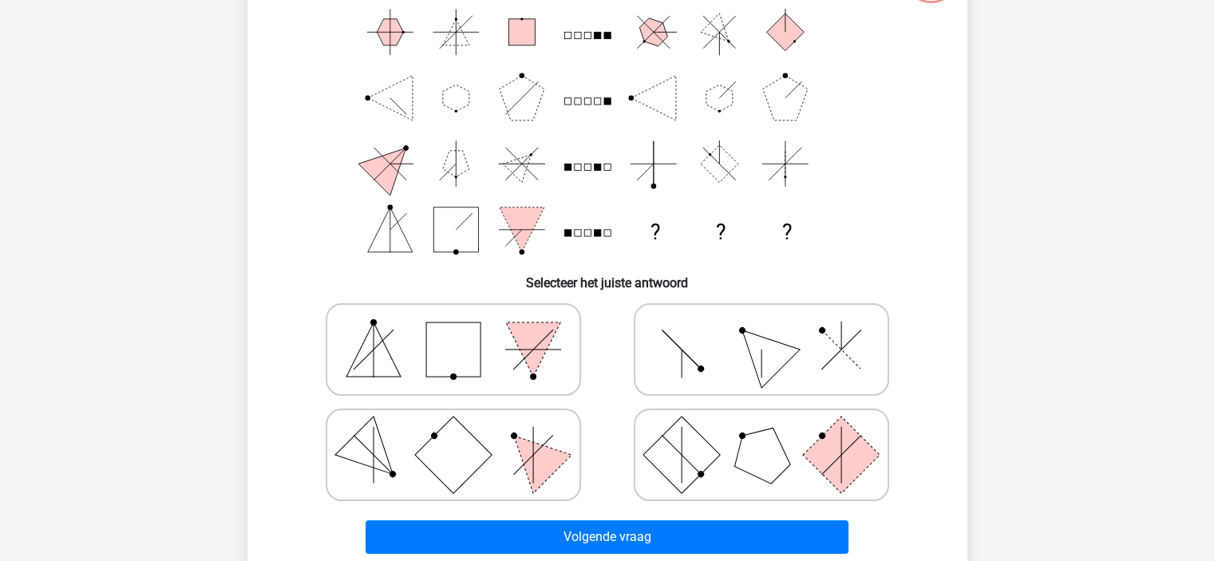
scroll to position [73, 0]
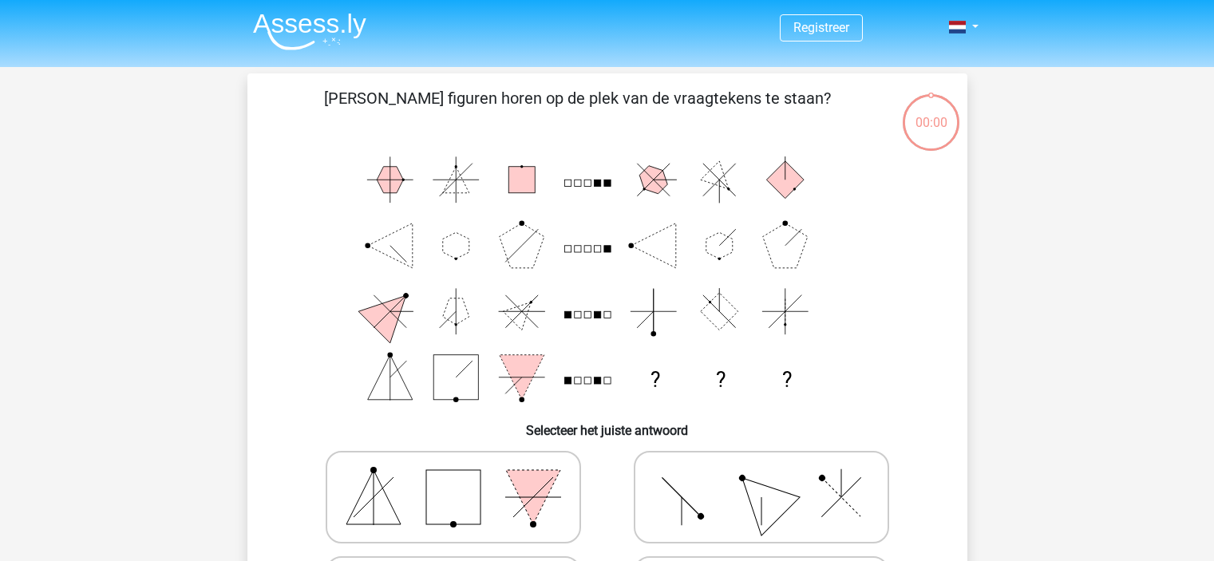
scroll to position [73, 0]
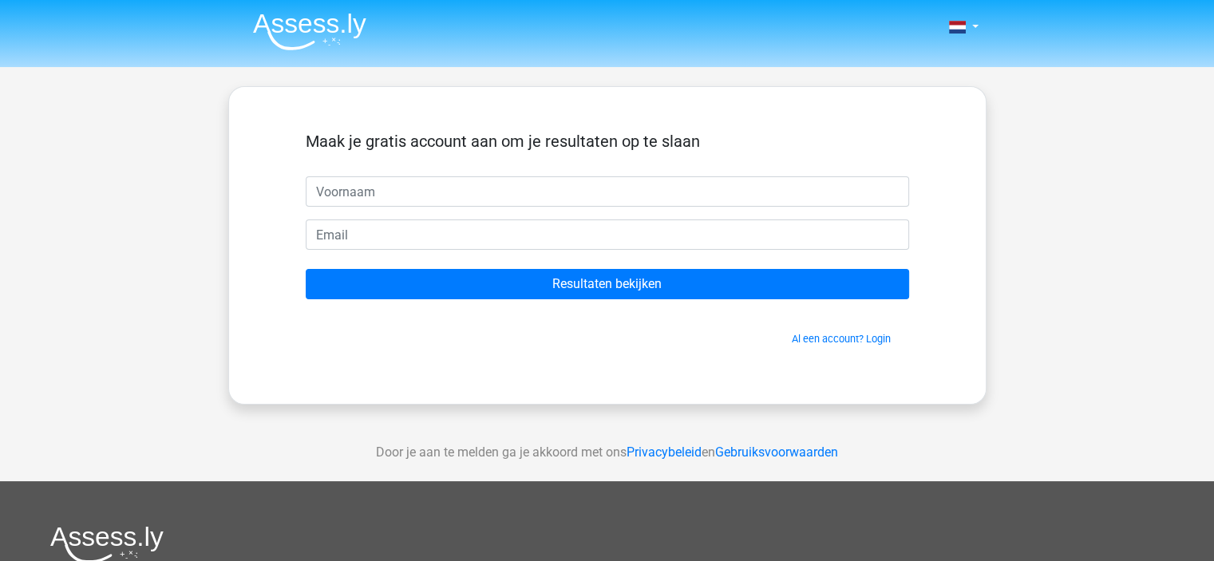
click at [650, 144] on h5 "Maak je gratis account aan om je resultaten op te slaan" at bounding box center [607, 141] width 603 height 19
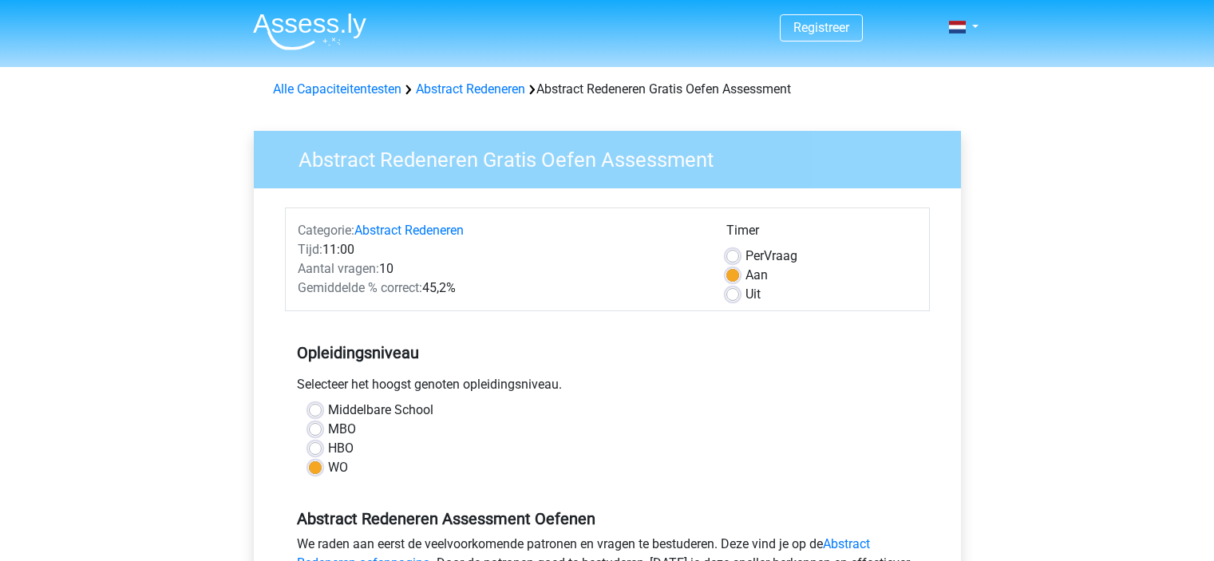
scroll to position [559, 0]
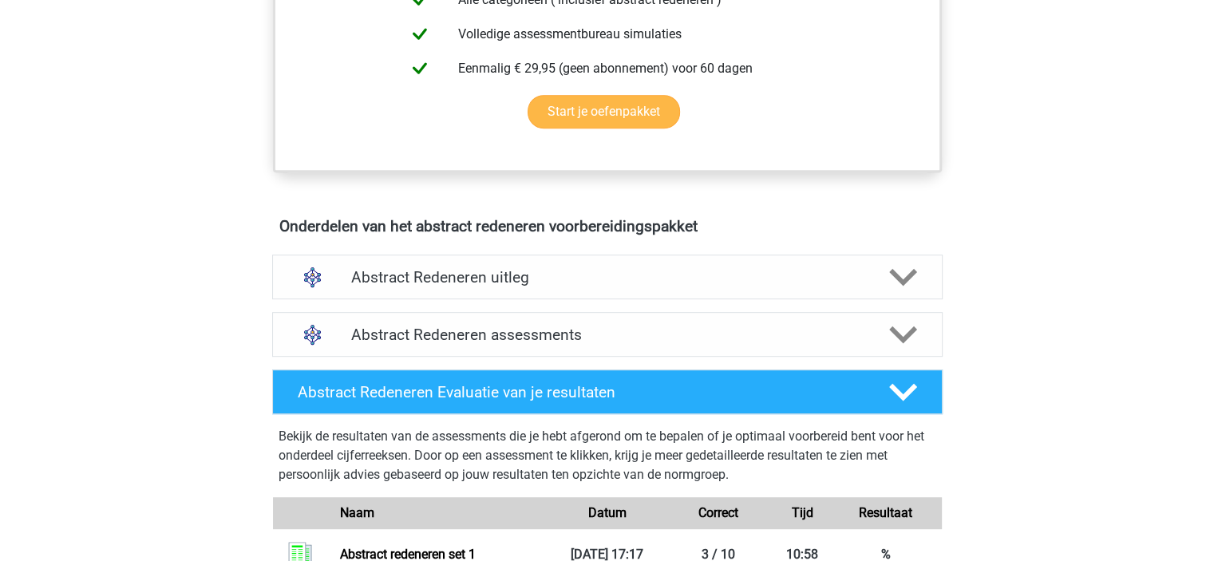
scroll to position [878, 0]
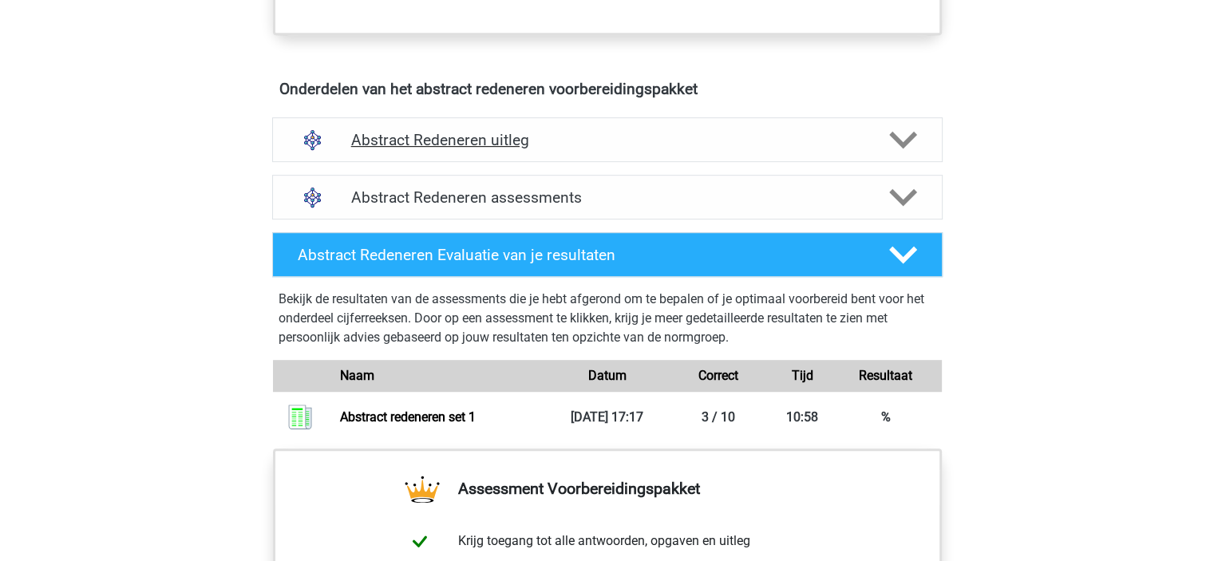
click at [483, 139] on h4 "Abstract Redeneren uitleg" at bounding box center [607, 140] width 512 height 18
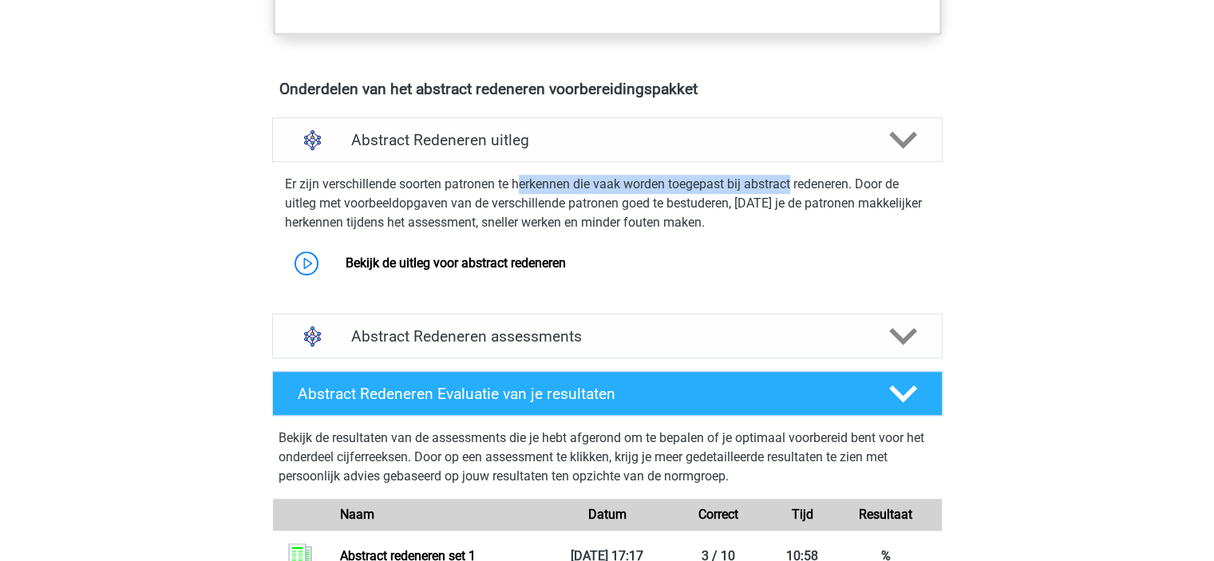
drag, startPoint x: 520, startPoint y: 180, endPoint x: 795, endPoint y: 176, distance: 275.4
click at [795, 176] on p "Er zijn verschillende soorten patronen te herkennen die vaak worden toegepast b…" at bounding box center [607, 203] width 645 height 57
click at [346, 259] on link "Bekijk de uitleg voor abstract redeneren" at bounding box center [456, 262] width 220 height 15
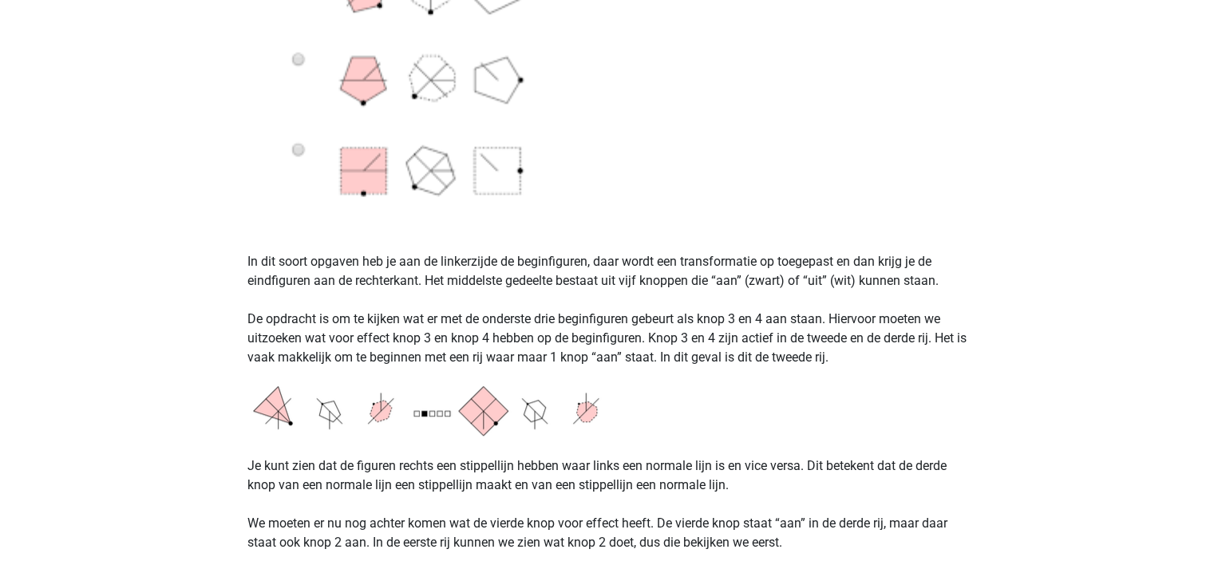
scroll to position [1038, 0]
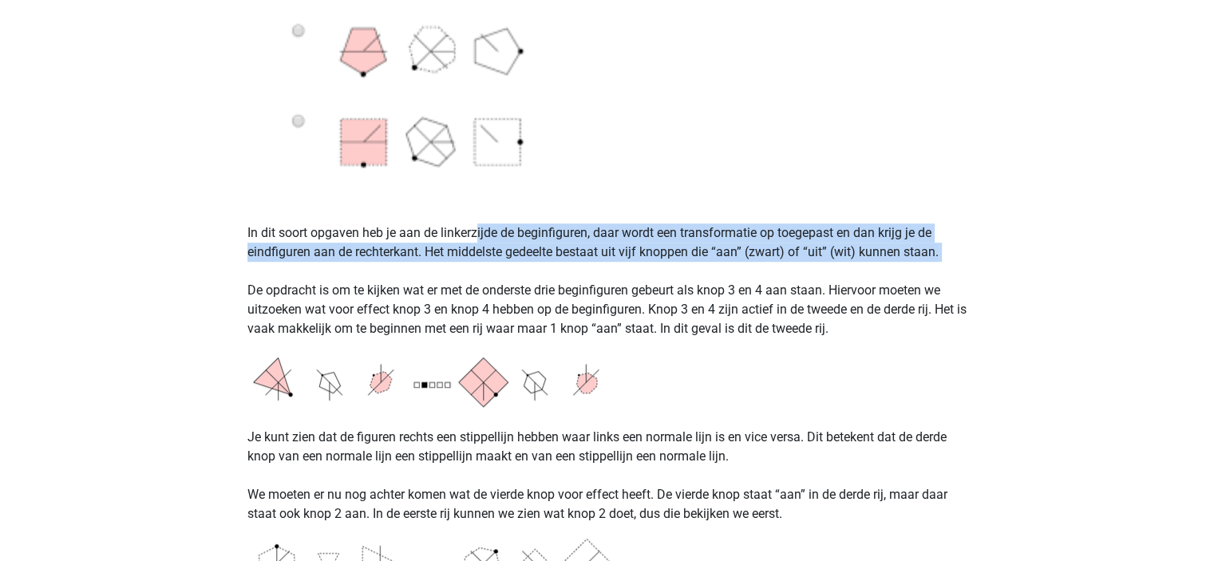
drag, startPoint x: 477, startPoint y: 229, endPoint x: 504, endPoint y: 264, distance: 44.4
click at [504, 264] on p "In dit soort opgaven heb je aan de linkerzijde de beginfiguren, daar wordt een …" at bounding box center [607, 271] width 720 height 134
click at [504, 261] on p "In dit soort opgaven heb je aan de linkerzijde de beginfiguren, daar wordt een …" at bounding box center [607, 271] width 720 height 134
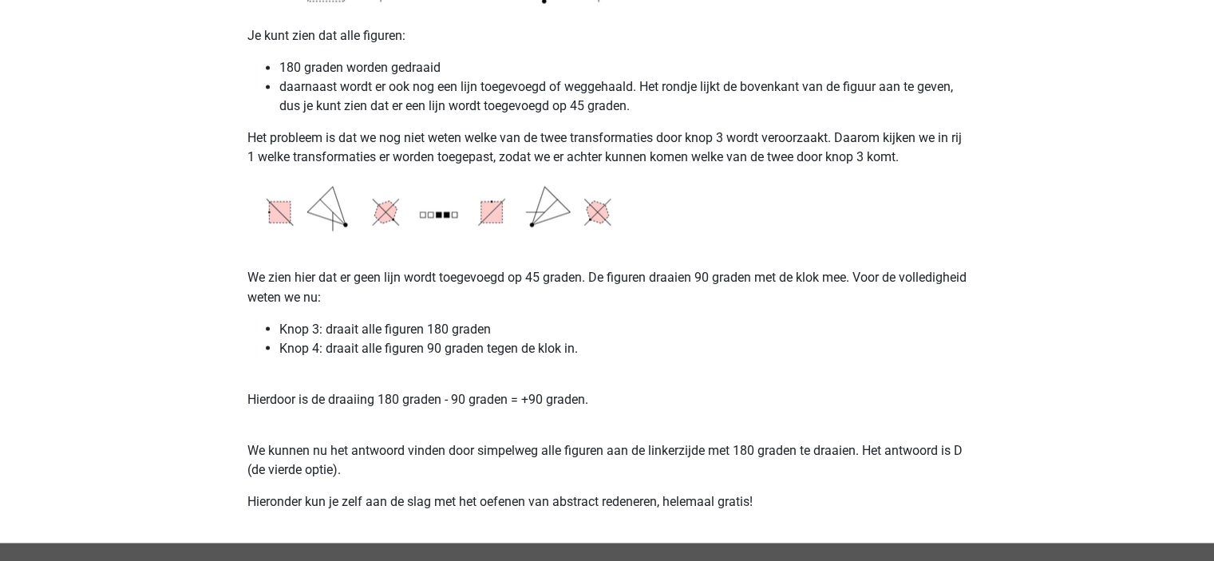
scroll to position [2794, 0]
